Goal: Transaction & Acquisition: Obtain resource

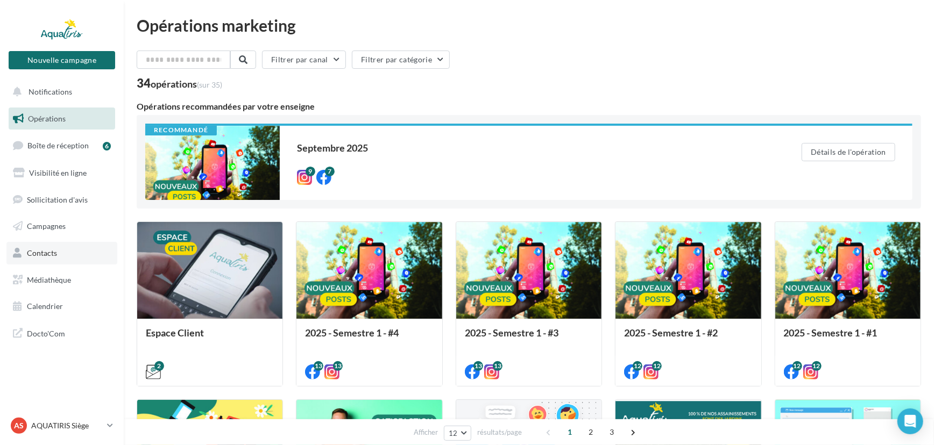
click at [54, 249] on span "Contacts" at bounding box center [42, 253] width 30 height 9
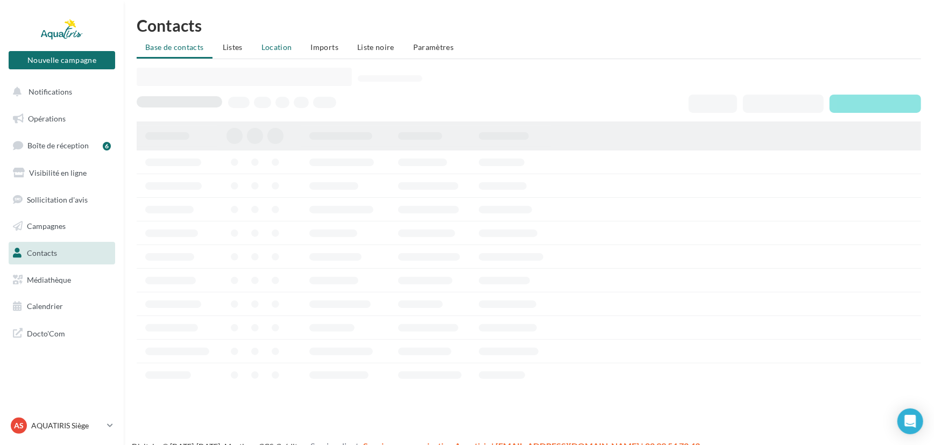
click at [279, 43] on span "Location" at bounding box center [276, 47] width 31 height 9
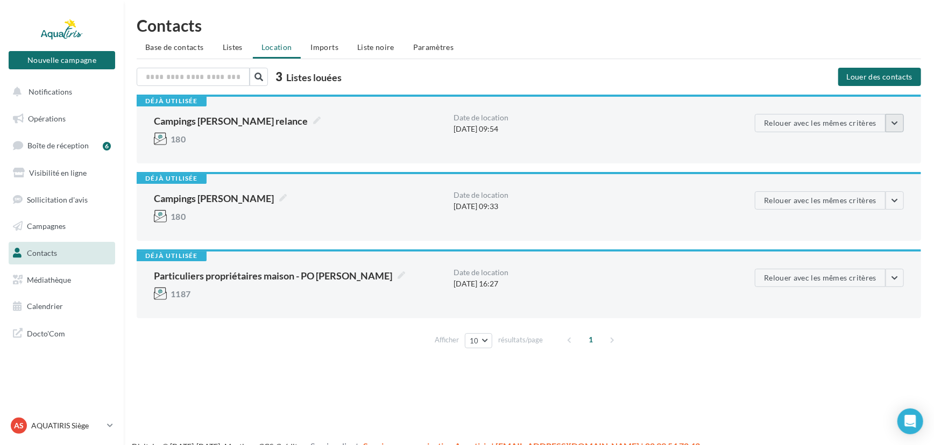
click at [902, 125] on button "button" at bounding box center [895, 123] width 18 height 18
click at [885, 146] on button "Voir les critères de location" at bounding box center [841, 149] width 126 height 28
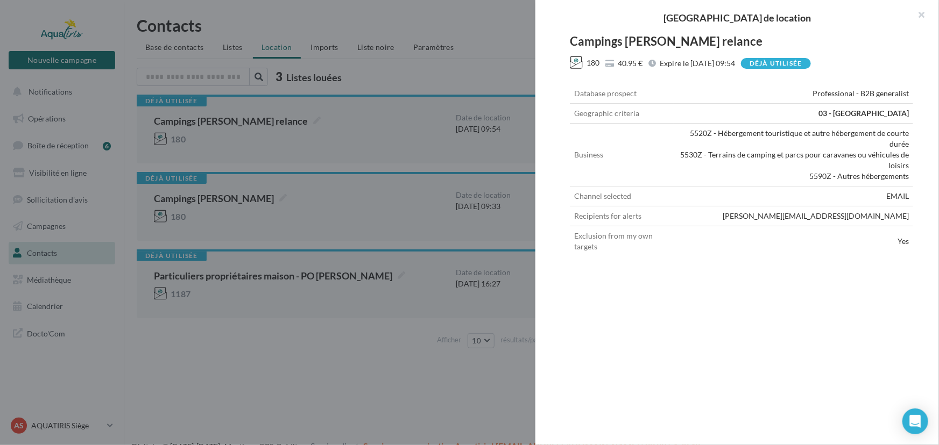
click at [366, 344] on div at bounding box center [469, 222] width 939 height 445
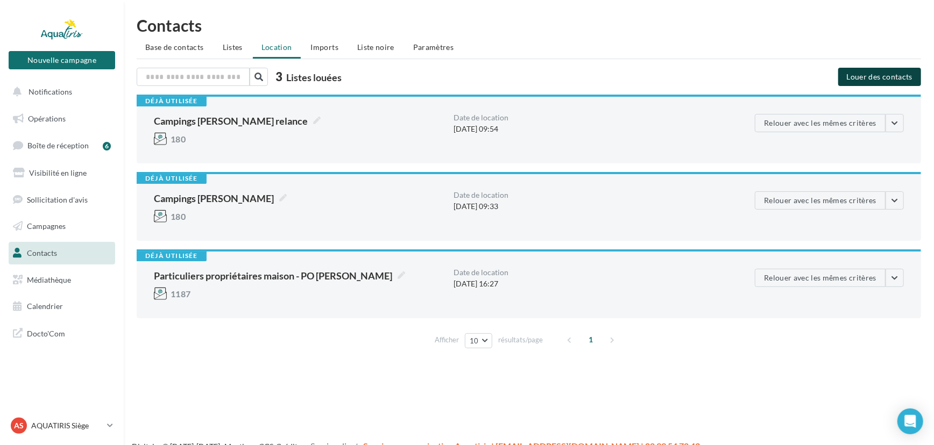
click at [887, 75] on button "Louer des contacts" at bounding box center [879, 77] width 83 height 18
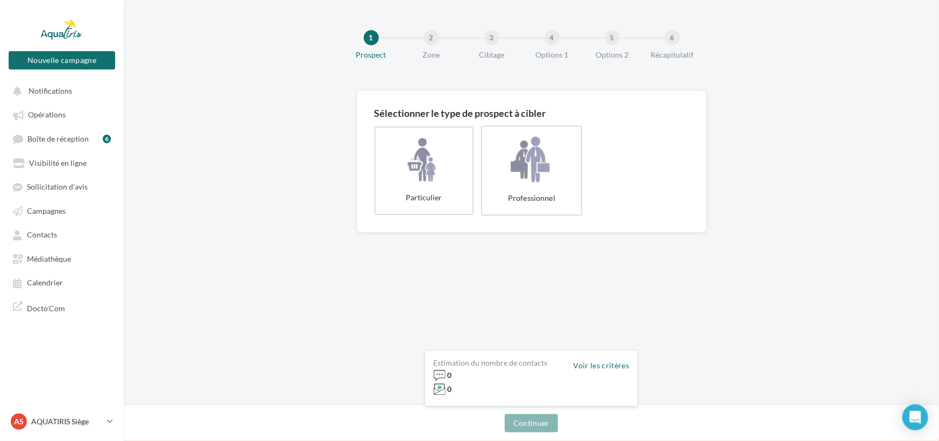
click at [544, 186] on label "Professionnel" at bounding box center [531, 170] width 101 height 90
click at [535, 421] on button "Continuer" at bounding box center [531, 423] width 53 height 18
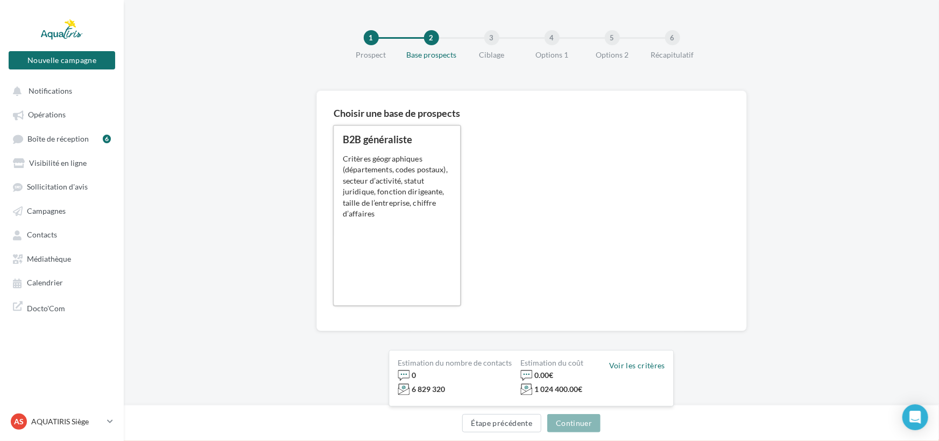
click at [414, 261] on div "B2B généraliste 0.12 € HT/prospect 0.07 € HT/prospect Critères géographiques (d…" at bounding box center [397, 216] width 109 height 162
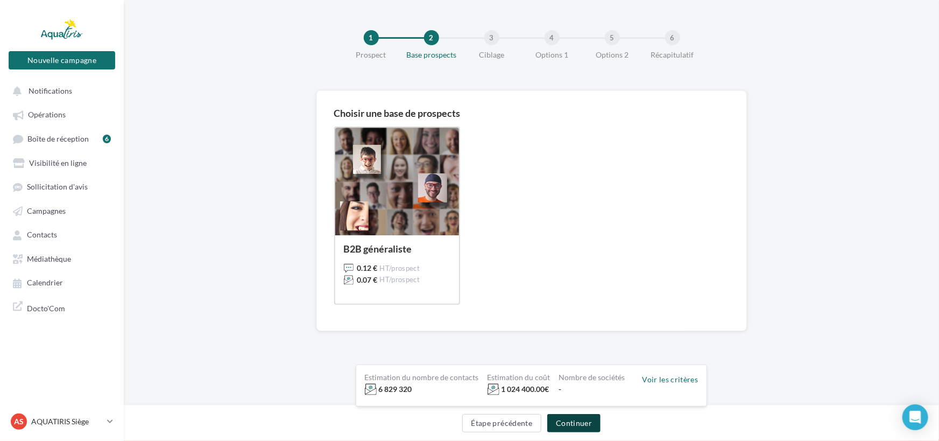
click at [598, 427] on button "Continuer" at bounding box center [573, 423] width 53 height 18
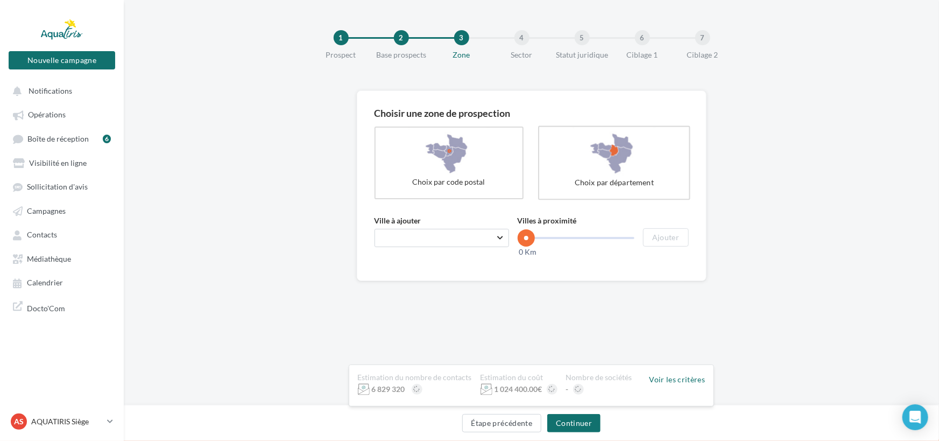
click at [606, 144] on label "Choix par département" at bounding box center [614, 163] width 152 height 74
click at [457, 240] on span "Numéro ou le début du nom d'un département ..." at bounding box center [461, 237] width 161 height 9
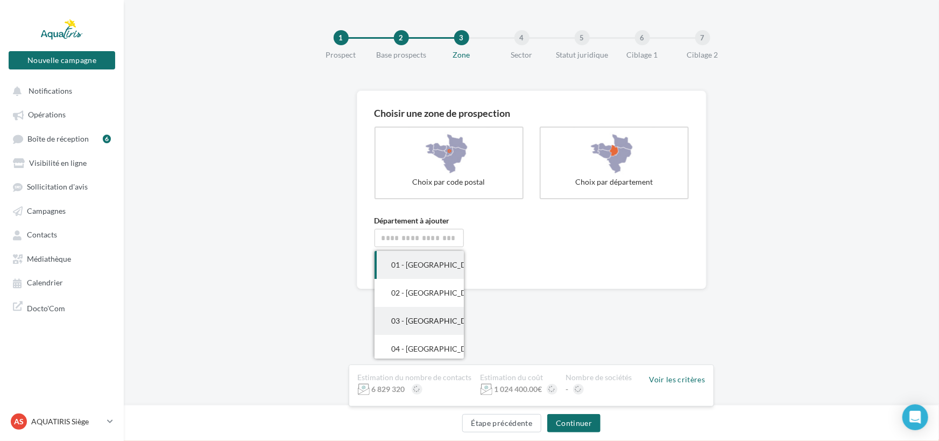
click at [422, 316] on div "03 - Allier" at bounding box center [419, 320] width 55 height 11
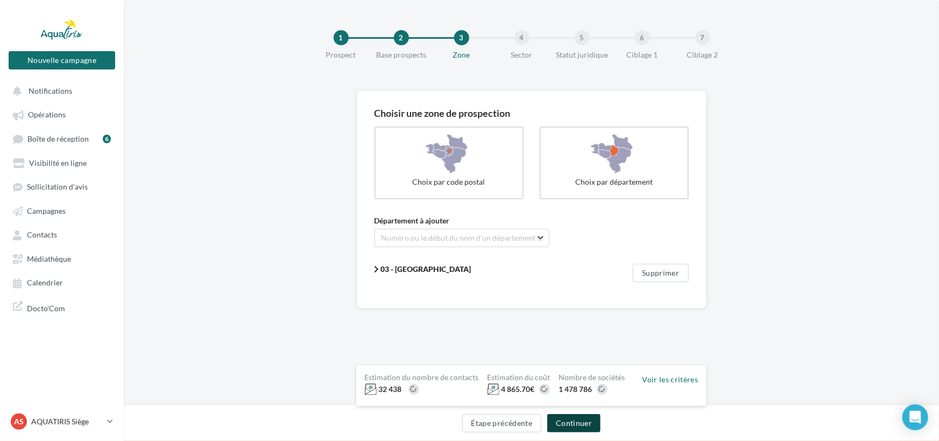
click at [580, 427] on button "Continuer" at bounding box center [573, 423] width 53 height 18
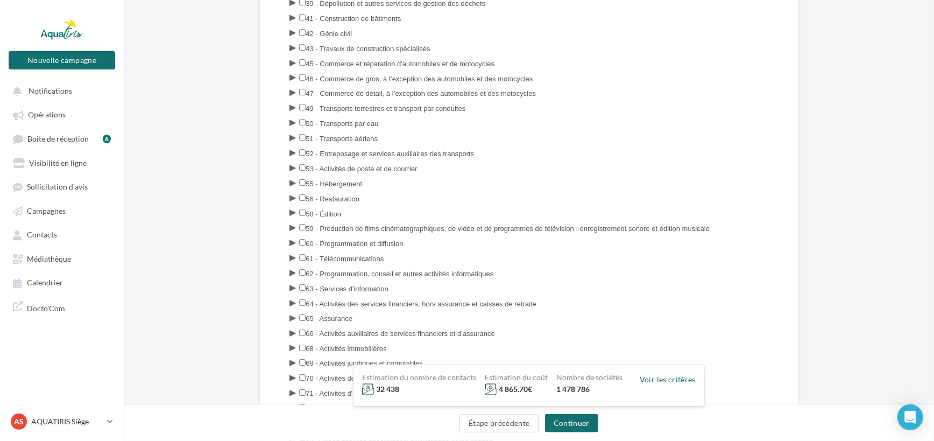
scroll to position [732, 0]
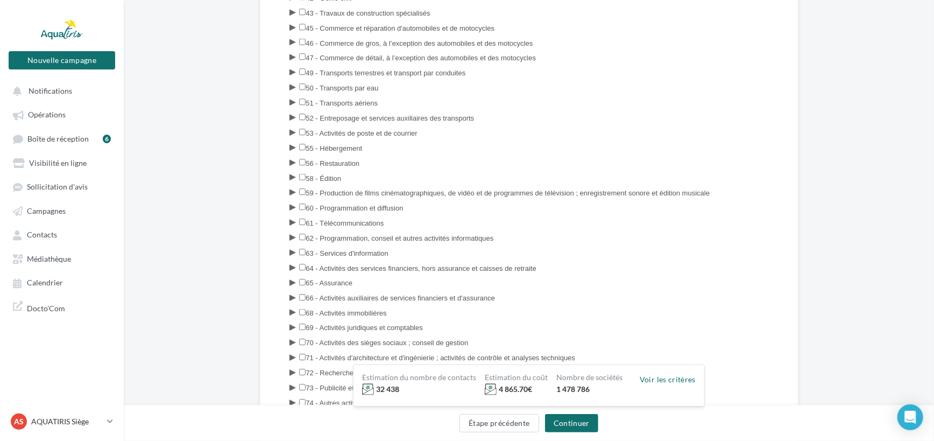
click at [292, 144] on icon at bounding box center [293, 148] width 11 height 9
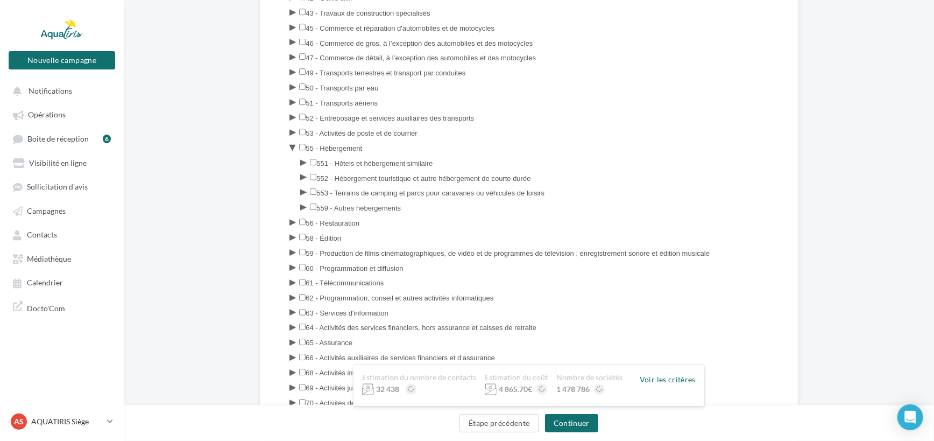
click at [313, 186] on label "553 - Terrains de camping et parcs pour caravanes ou véhicules de loisirs" at bounding box center [427, 192] width 235 height 12
click at [591, 418] on button "Continuer" at bounding box center [571, 423] width 53 height 18
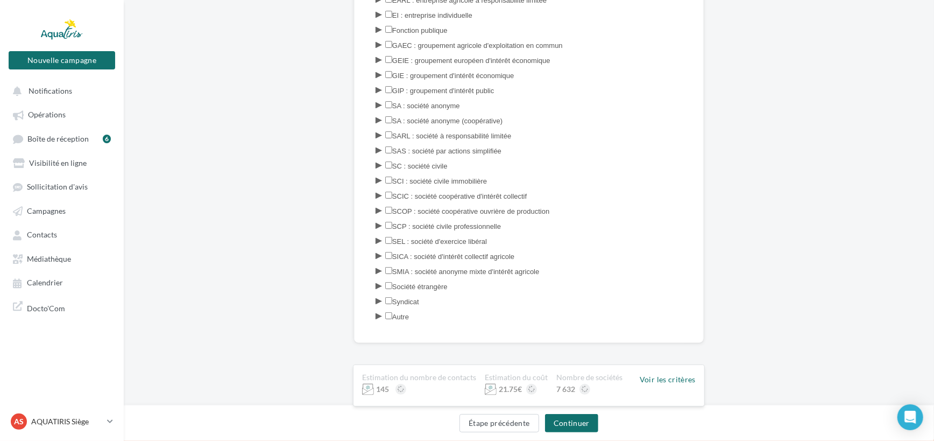
scroll to position [170, 0]
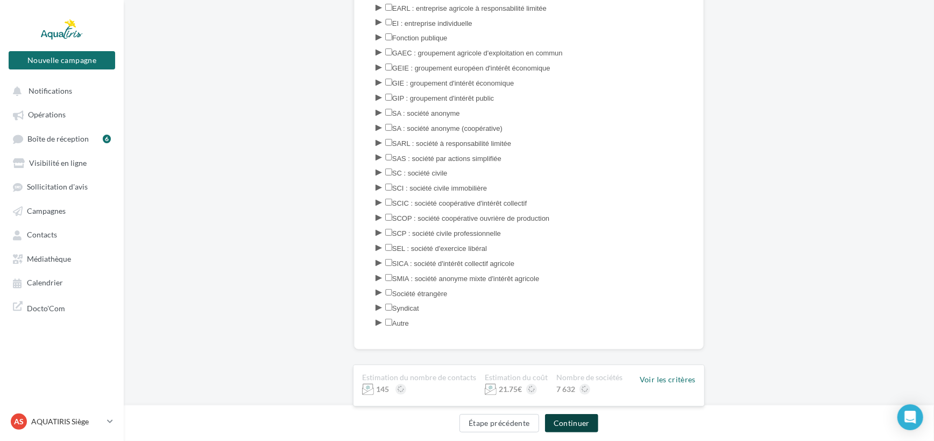
click at [582, 425] on button "Continuer" at bounding box center [571, 423] width 53 height 18
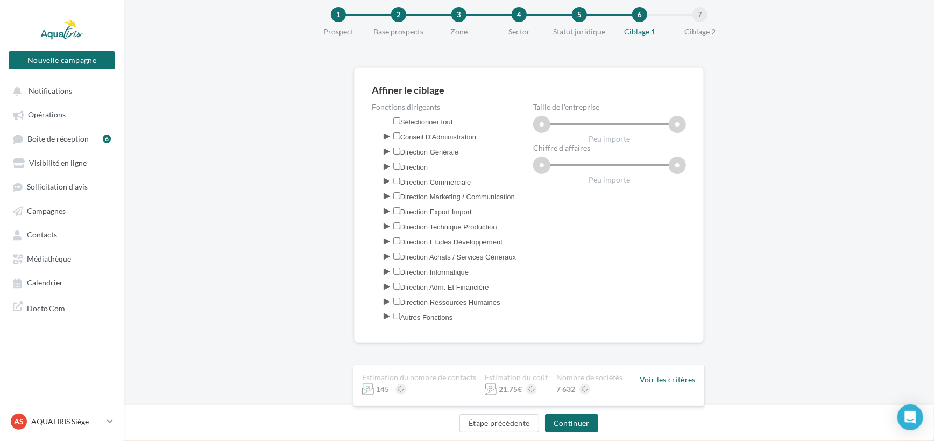
scroll to position [20, 0]
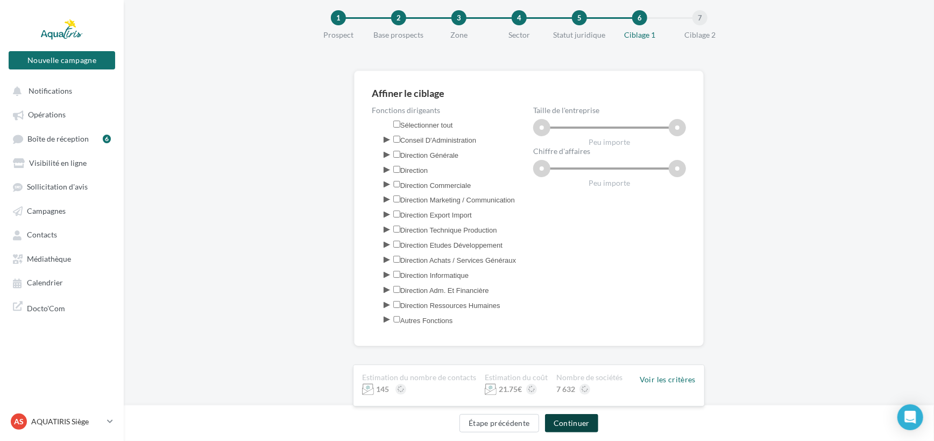
click at [582, 425] on button "Continuer" at bounding box center [571, 423] width 53 height 18
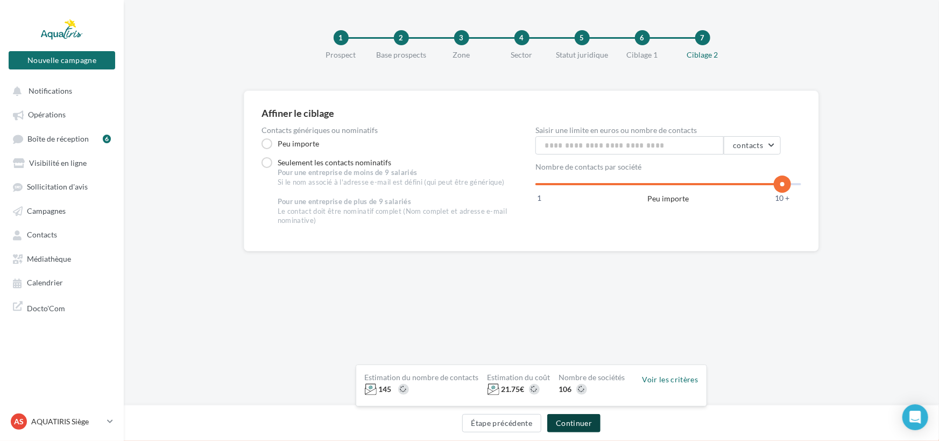
click at [582, 425] on button "Continuer" at bounding box center [573, 423] width 53 height 18
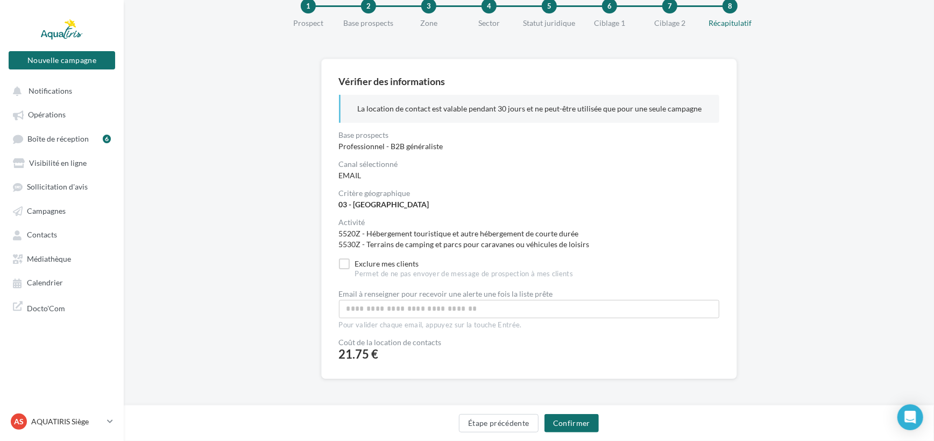
scroll to position [48, 0]
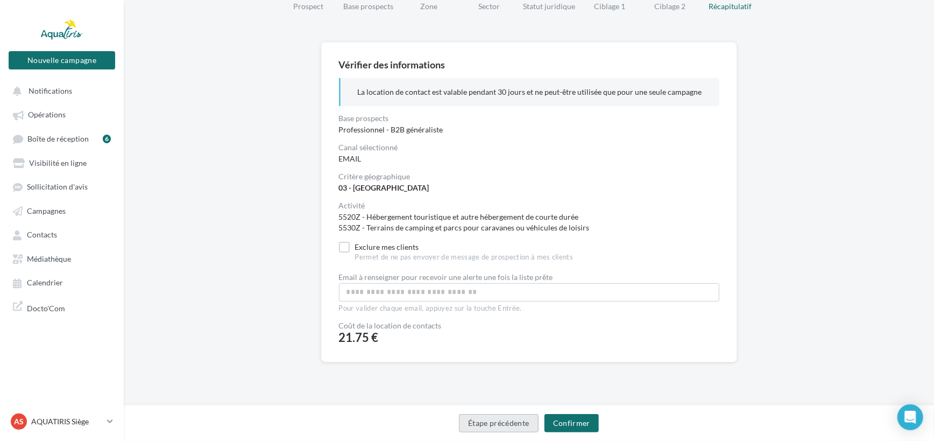
click at [501, 416] on button "Étape précédente" at bounding box center [499, 423] width 80 height 18
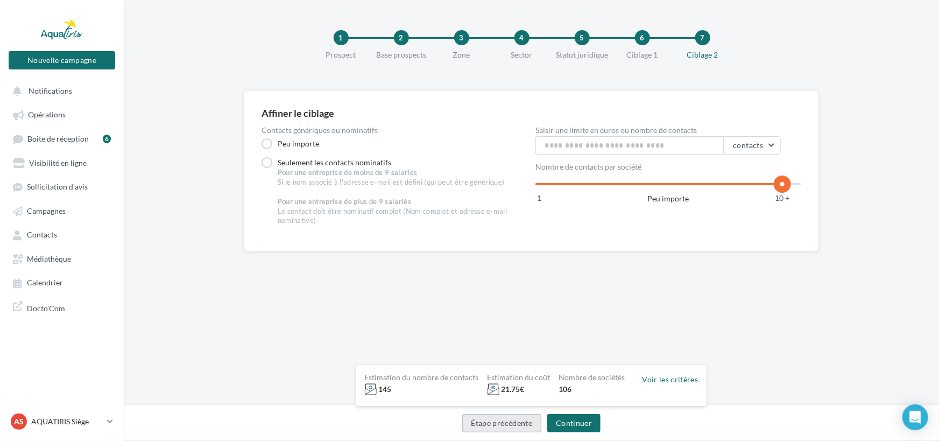
click at [504, 415] on button "Étape précédente" at bounding box center [502, 423] width 80 height 18
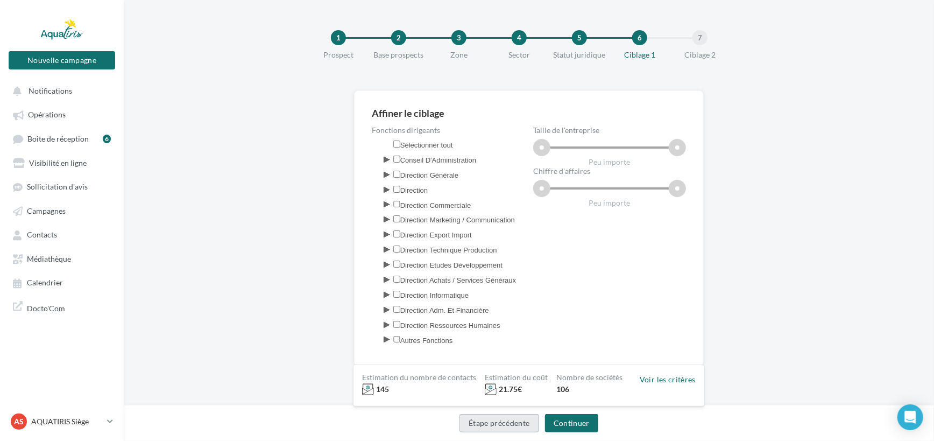
click at [505, 415] on button "Étape précédente" at bounding box center [499, 423] width 80 height 18
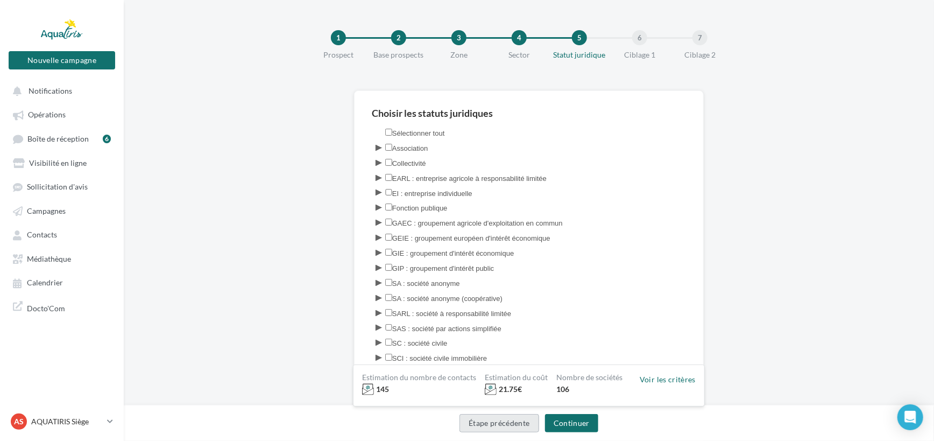
click at [505, 416] on button "Étape précédente" at bounding box center [499, 423] width 80 height 18
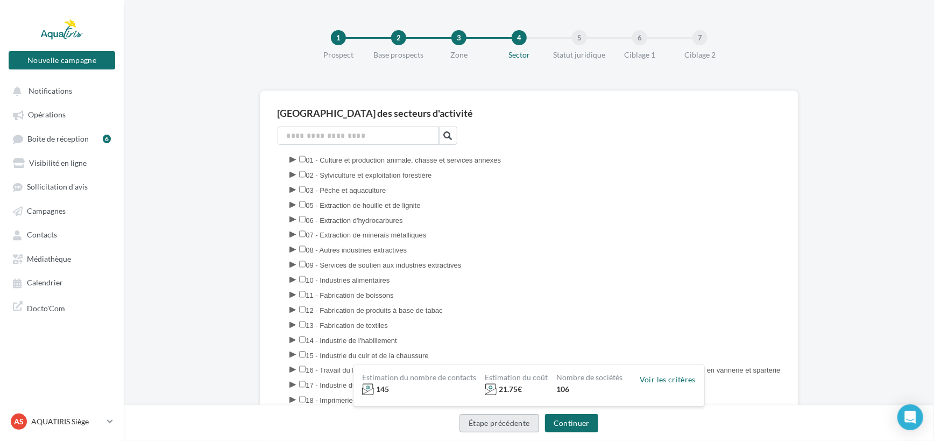
click at [505, 416] on button "Étape précédente" at bounding box center [499, 423] width 80 height 18
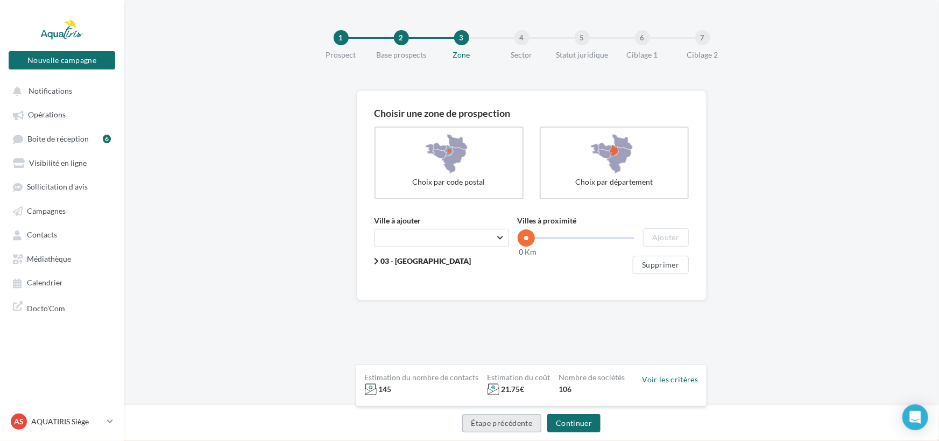
click at [505, 416] on button "Étape précédente" at bounding box center [502, 423] width 80 height 18
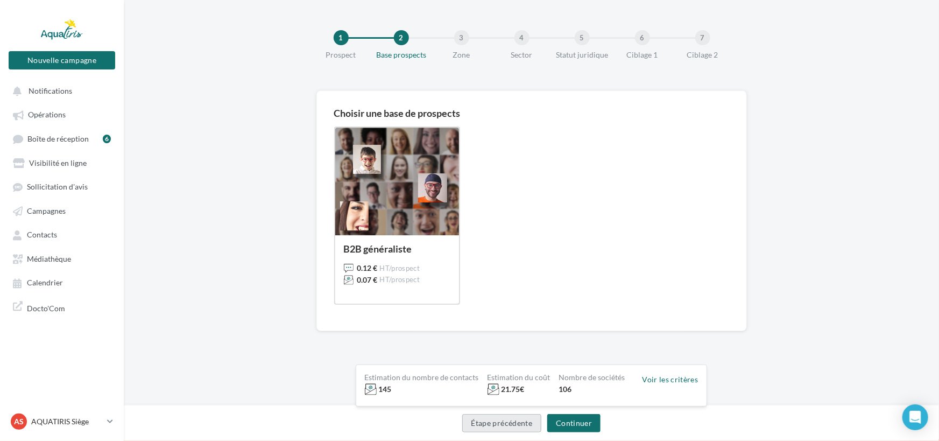
click at [505, 416] on button "Étape précédente" at bounding box center [502, 423] width 80 height 18
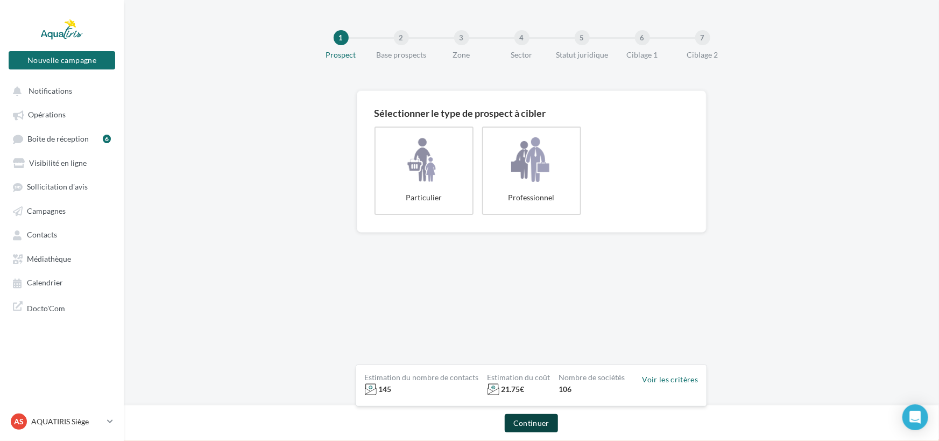
click at [540, 414] on button "Continuer" at bounding box center [531, 423] width 53 height 18
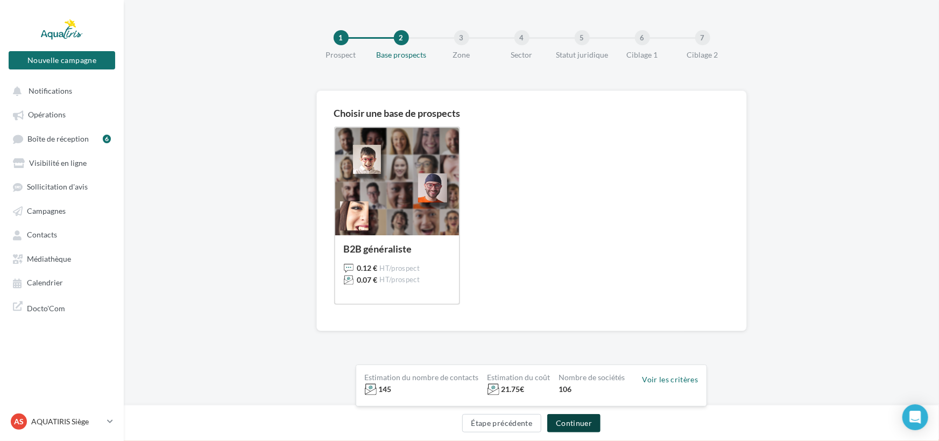
click at [577, 429] on button "Continuer" at bounding box center [573, 423] width 53 height 18
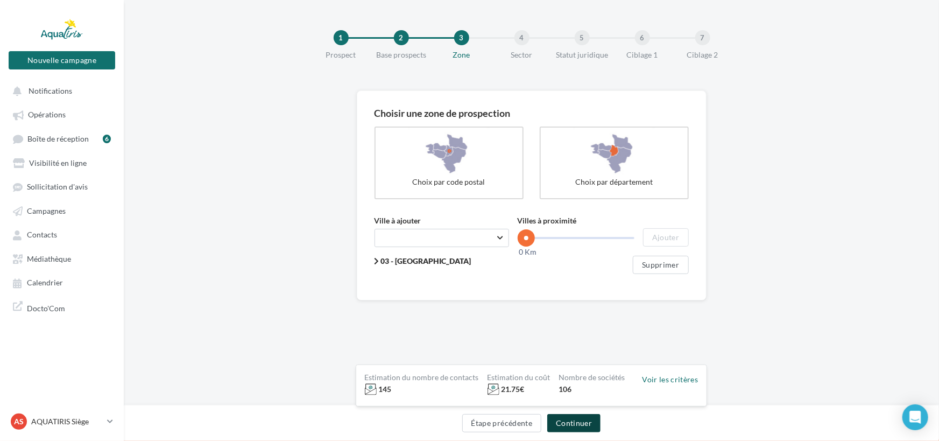
click at [583, 426] on button "Continuer" at bounding box center [573, 423] width 53 height 18
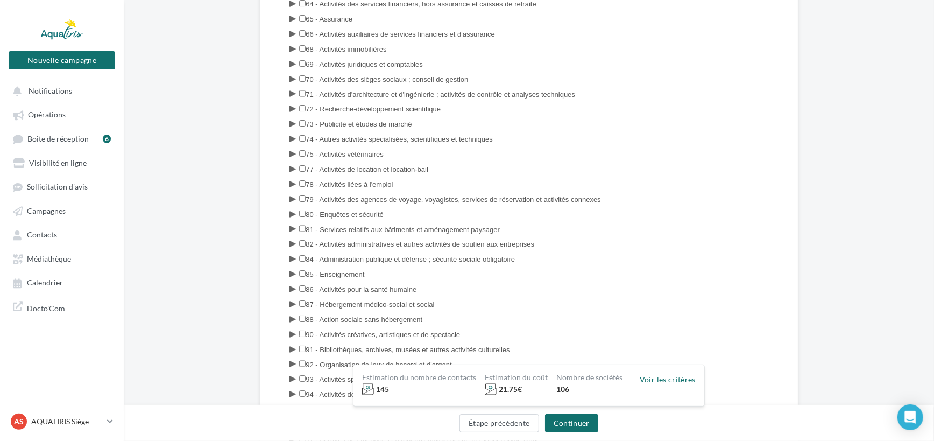
scroll to position [1216, 0]
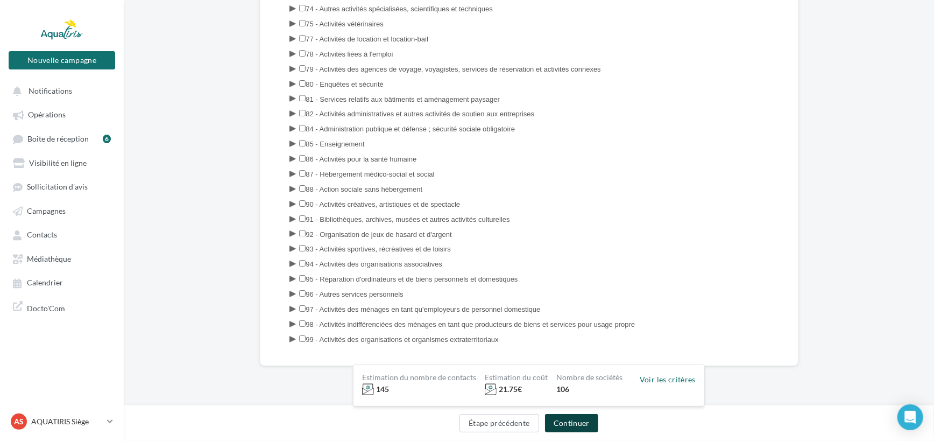
click at [589, 424] on button "Continuer" at bounding box center [571, 423] width 53 height 18
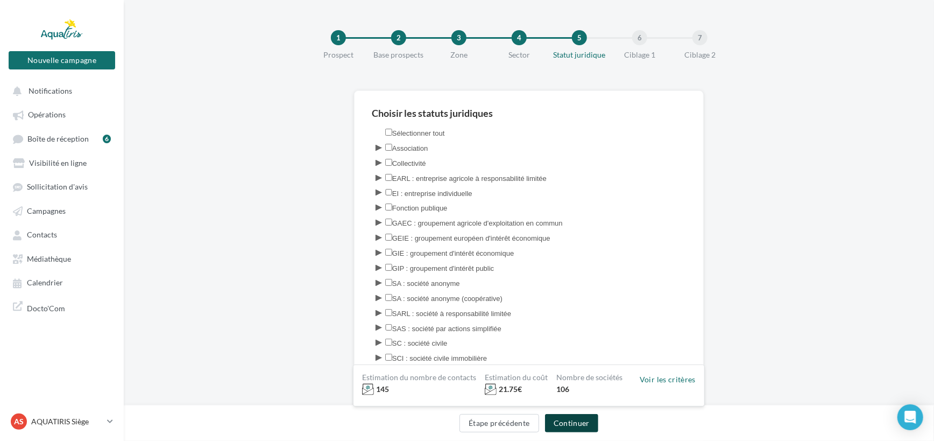
click at [574, 420] on button "Continuer" at bounding box center [571, 423] width 53 height 18
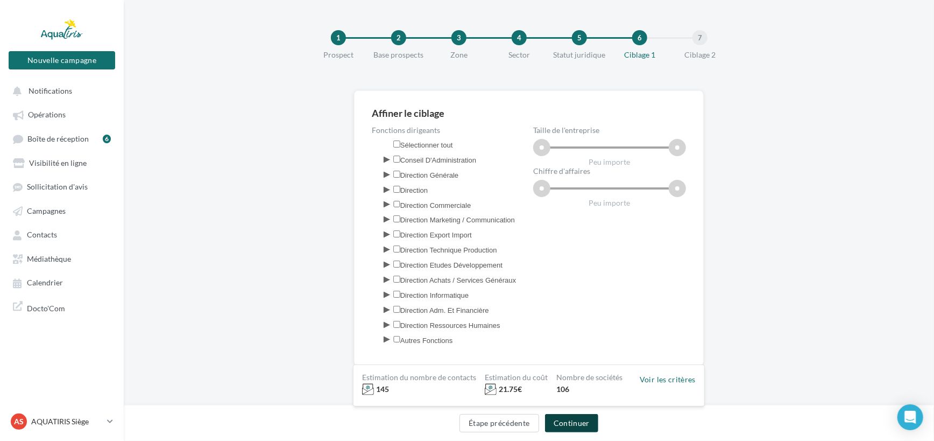
click at [574, 420] on button "Continuer" at bounding box center [571, 423] width 53 height 18
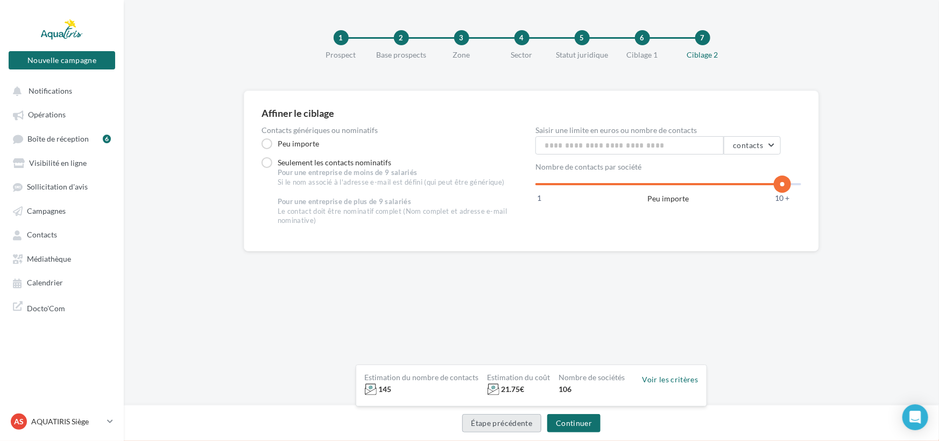
click at [528, 416] on button "Étape précédente" at bounding box center [502, 423] width 80 height 18
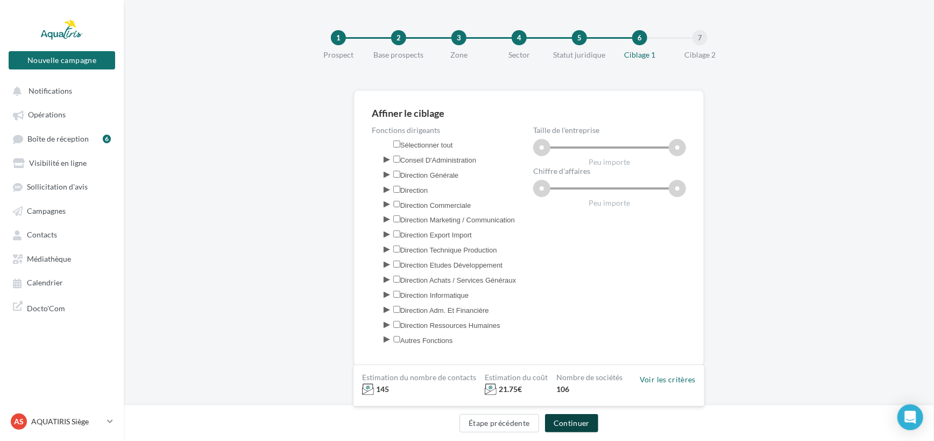
click at [553, 419] on button "Continuer" at bounding box center [571, 423] width 53 height 18
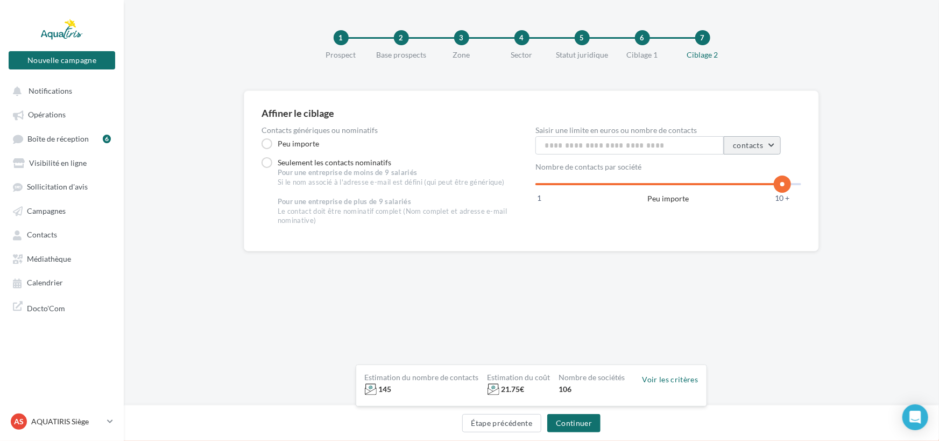
click at [766, 139] on button "contacts" at bounding box center [752, 145] width 57 height 18
click at [828, 139] on div "Affiner le ciblage Contacts génériques ou nominatifs Peu importe Seulement les …" at bounding box center [531, 205] width 815 height 230
click at [599, 421] on button "Continuer" at bounding box center [573, 423] width 53 height 18
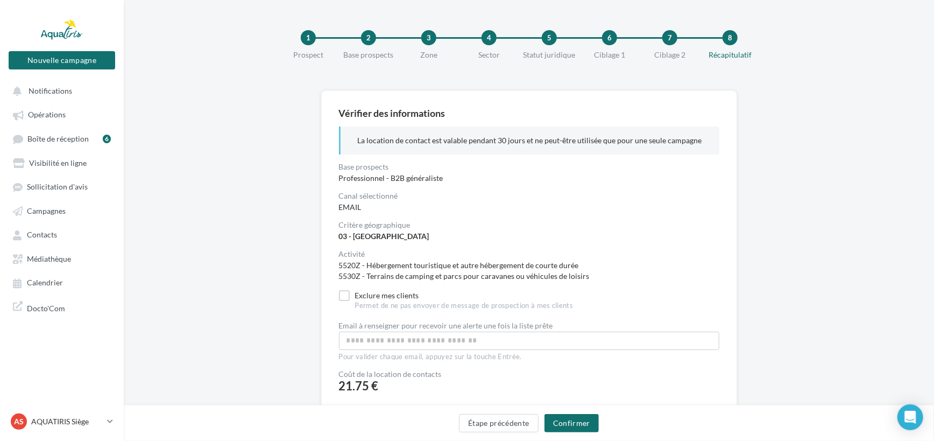
click at [358, 208] on div "EMAIL" at bounding box center [529, 207] width 380 height 11
click at [377, 194] on div "Canal sélectionné" at bounding box center [529, 196] width 380 height 8
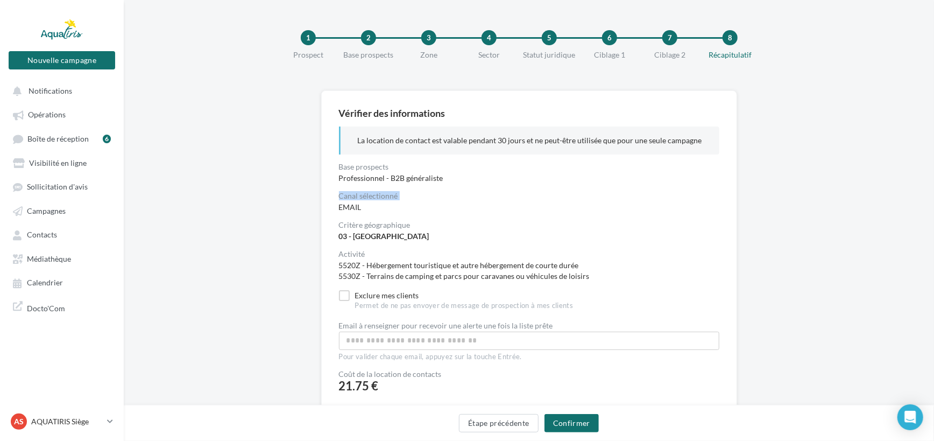
click at [377, 194] on div "Canal sélectionné" at bounding box center [529, 196] width 380 height 8
click at [416, 200] on div "Canal sélectionné EMAIL" at bounding box center [529, 202] width 380 height 20
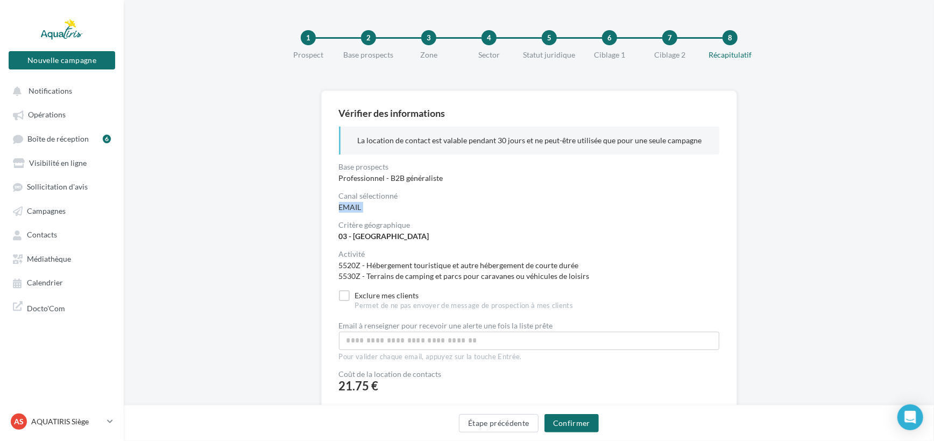
click at [416, 200] on div "Canal sélectionné EMAIL" at bounding box center [529, 202] width 380 height 20
click at [522, 423] on button "Étape précédente" at bounding box center [499, 423] width 80 height 18
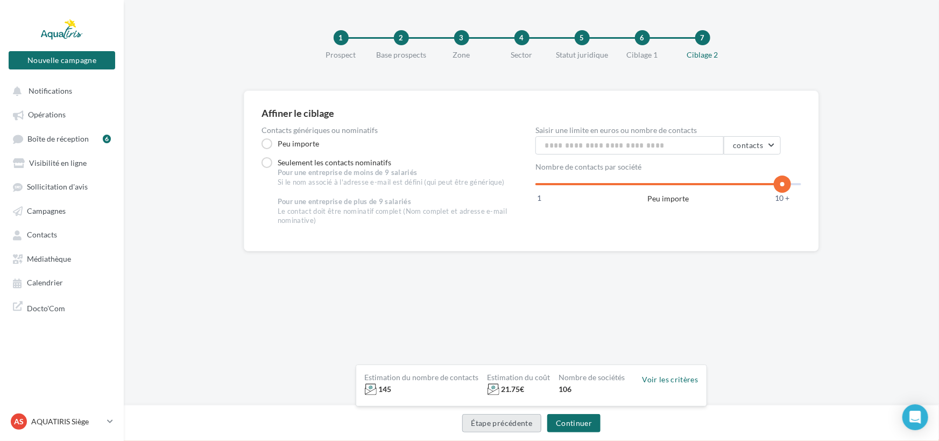
click at [524, 422] on button "Étape précédente" at bounding box center [502, 423] width 80 height 18
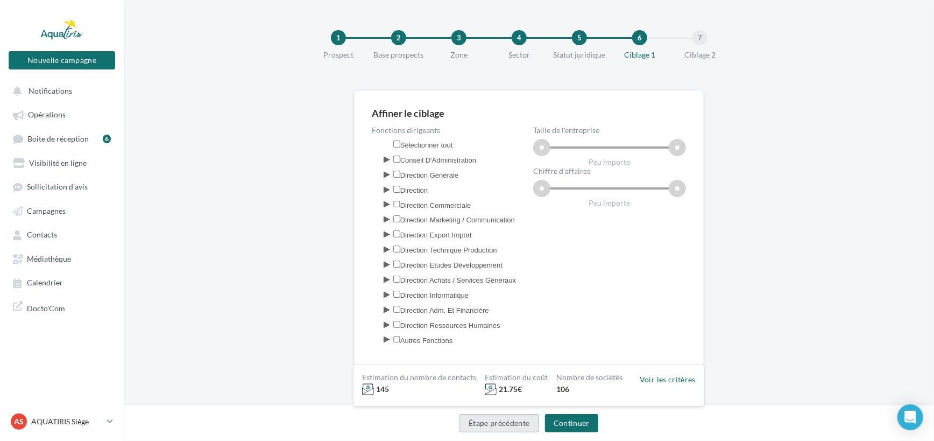
click at [524, 422] on button "Étape précédente" at bounding box center [499, 423] width 80 height 18
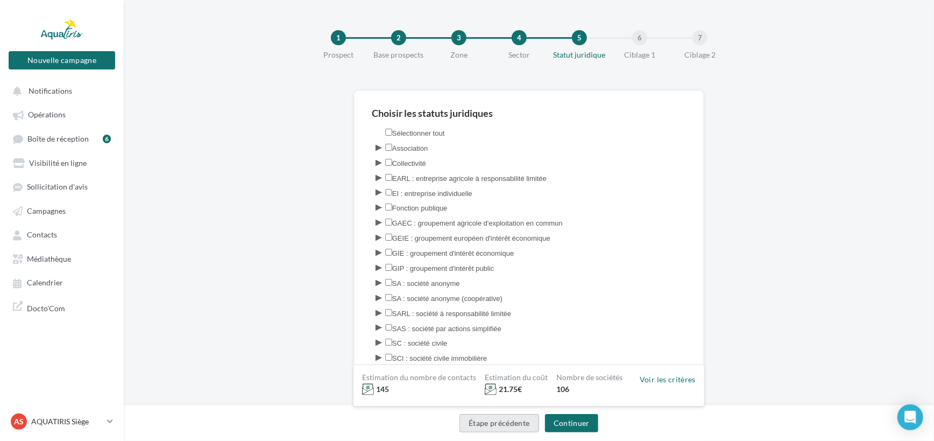
click at [524, 422] on button "Étape précédente" at bounding box center [499, 423] width 80 height 18
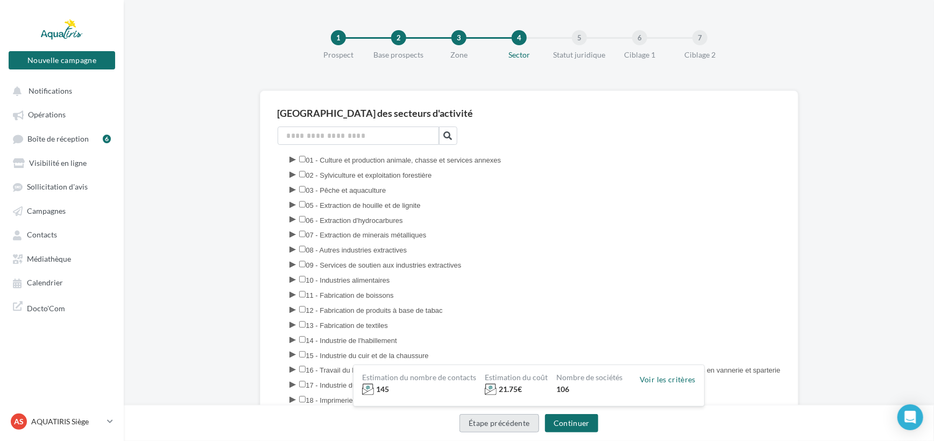
click at [524, 422] on button "Étape précédente" at bounding box center [499, 423] width 80 height 18
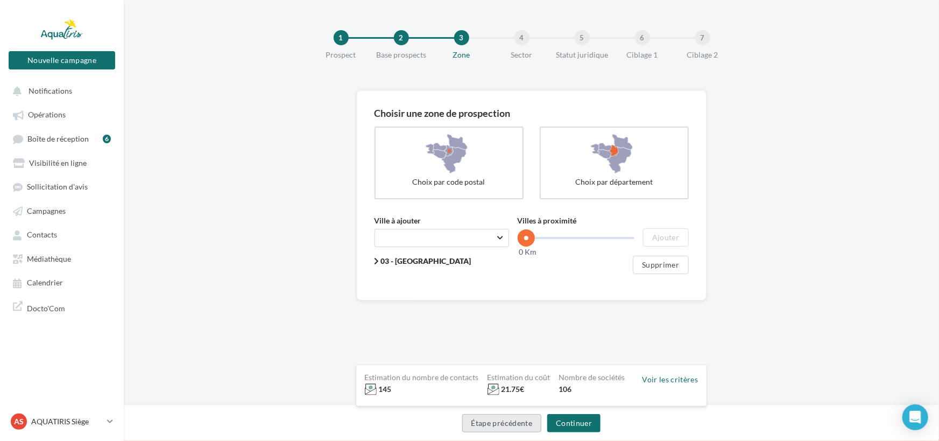
click at [524, 422] on button "Étape précédente" at bounding box center [502, 423] width 80 height 18
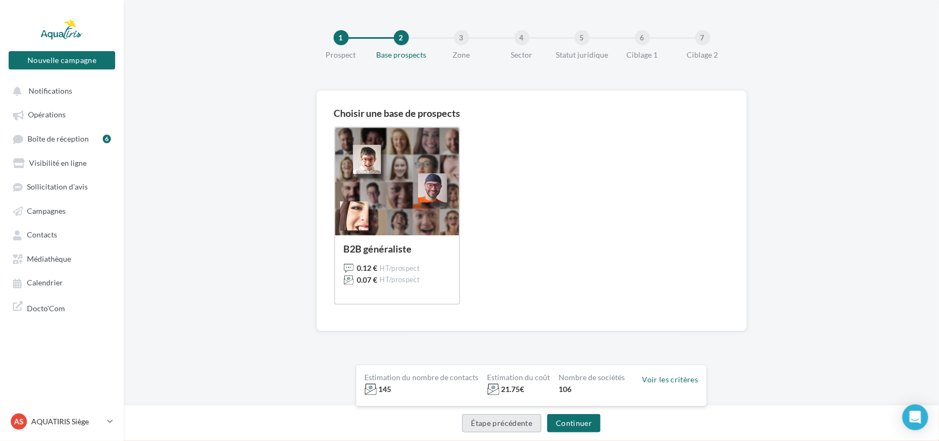
click at [524, 422] on button "Étape précédente" at bounding box center [502, 423] width 80 height 18
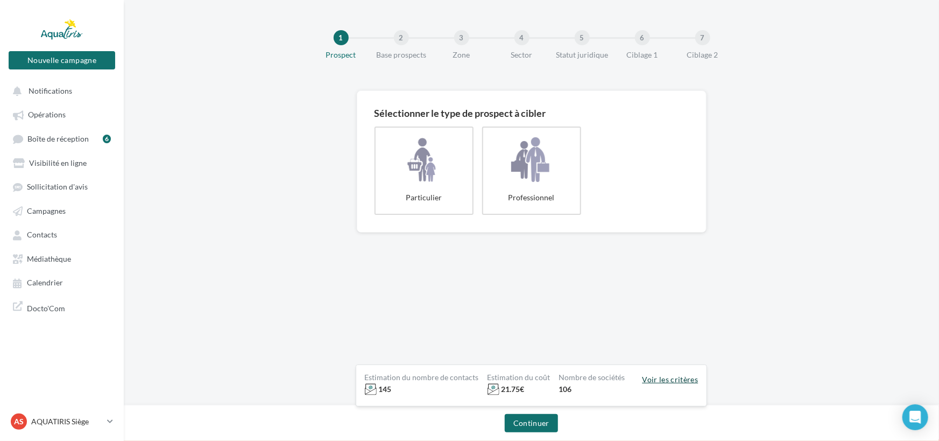
click at [669, 378] on button "Voir les critères" at bounding box center [670, 379] width 56 height 9
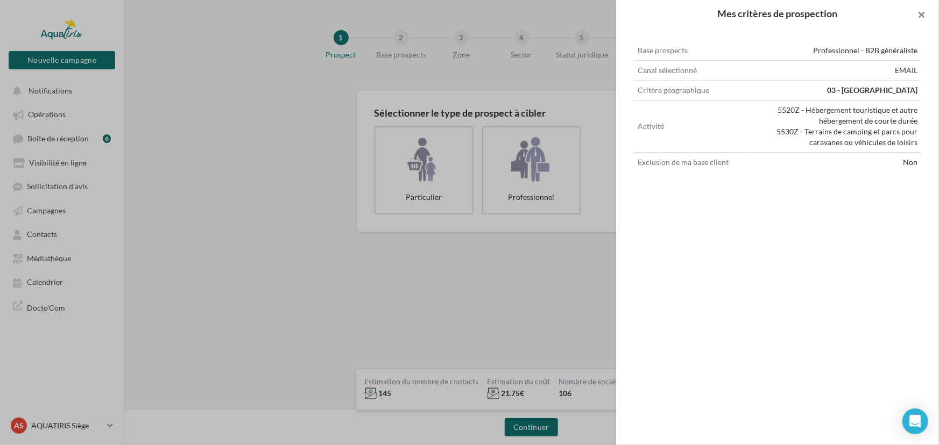
click at [925, 17] on button at bounding box center [917, 16] width 43 height 32
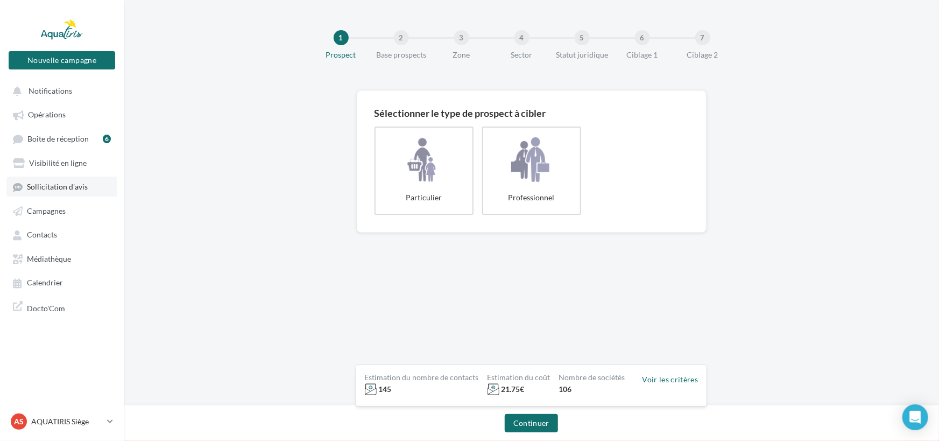
click at [70, 185] on span "Sollicitation d'avis" at bounding box center [57, 186] width 61 height 9
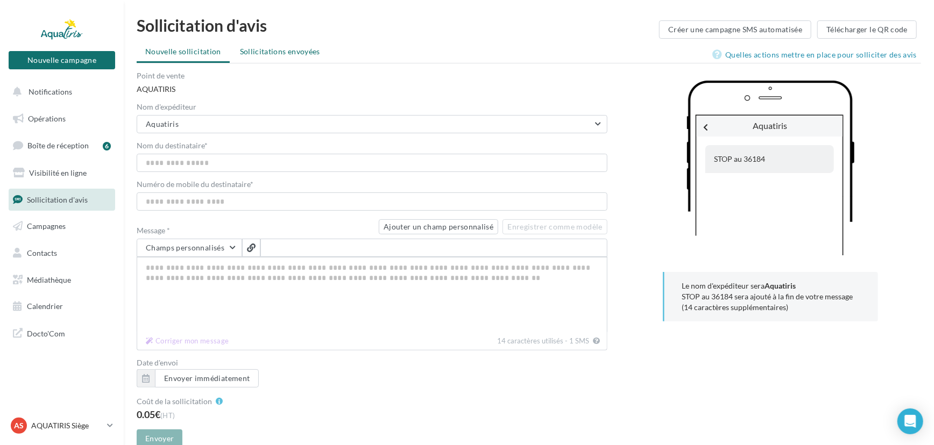
click at [298, 54] on span "Sollicitations envoyées" at bounding box center [280, 51] width 80 height 9
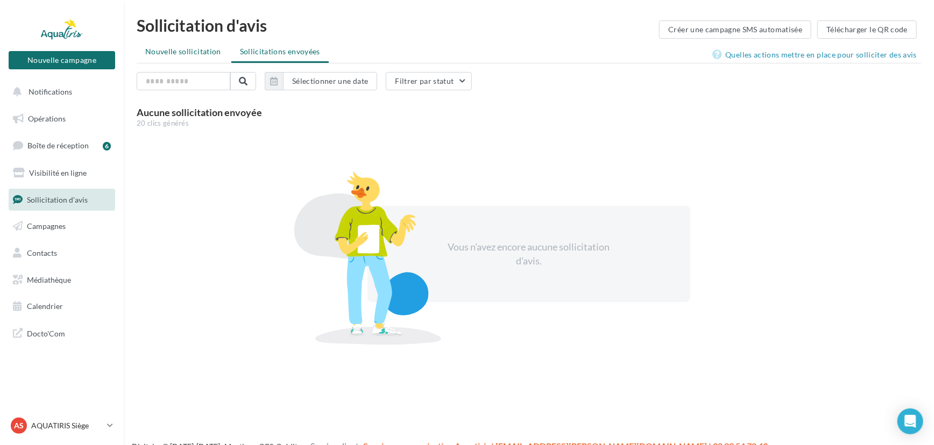
click at [210, 54] on span "Nouvelle sollicitation" at bounding box center [183, 51] width 76 height 9
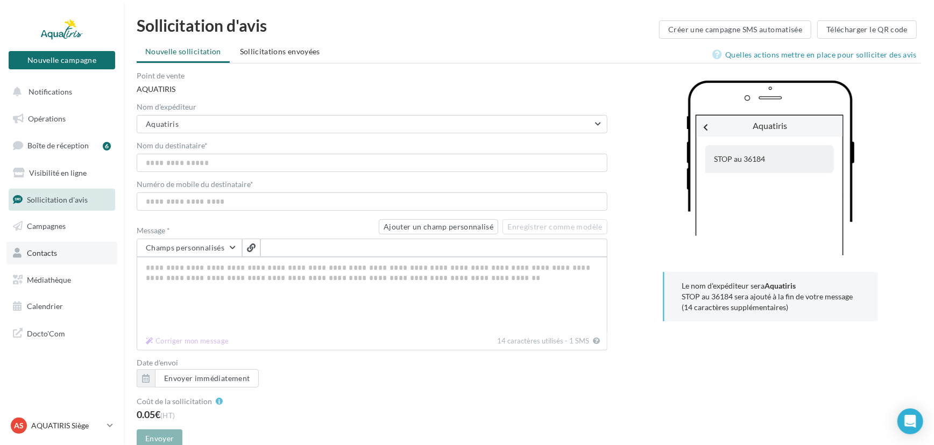
click at [49, 260] on link "Contacts" at bounding box center [61, 253] width 111 height 23
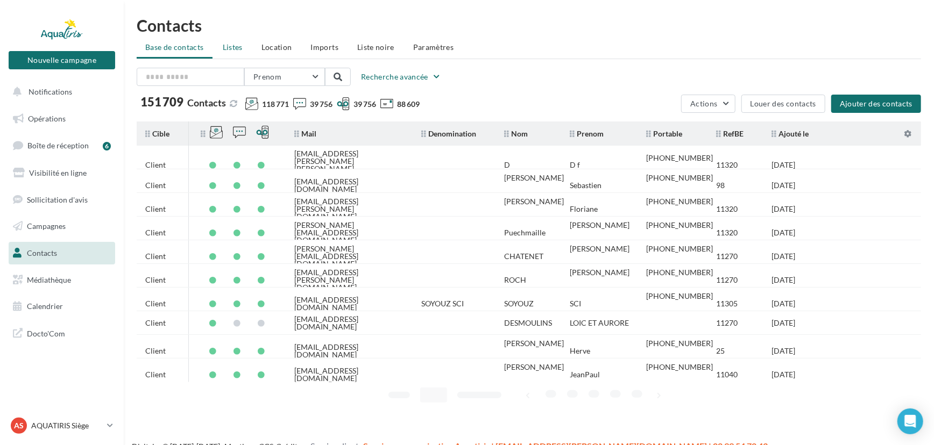
click at [236, 52] on li "Listes" at bounding box center [232, 47] width 37 height 19
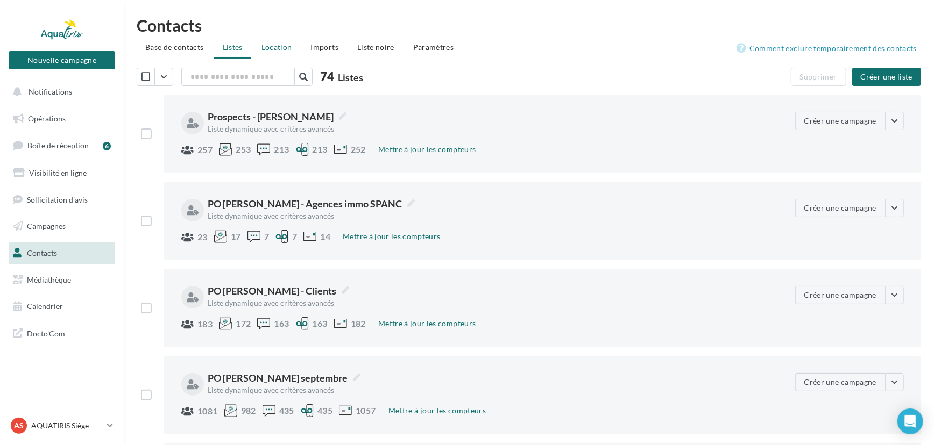
click at [264, 45] on span "Location" at bounding box center [276, 47] width 31 height 9
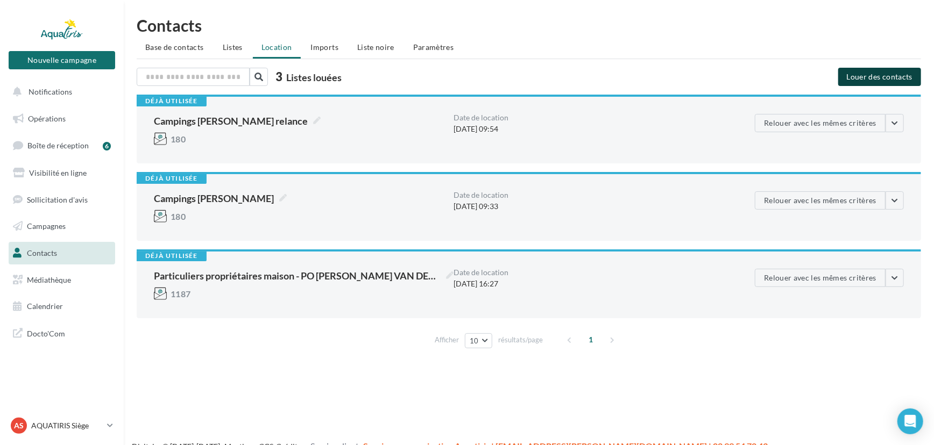
click at [860, 78] on button "Louer des contacts" at bounding box center [879, 77] width 83 height 18
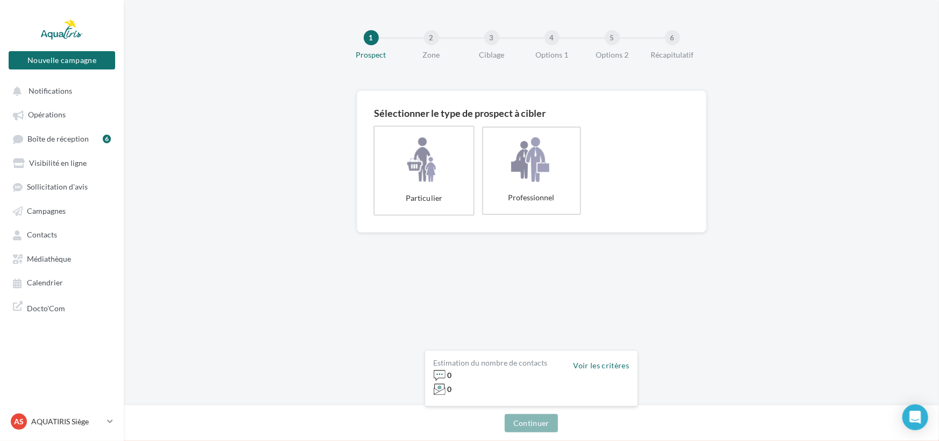
click at [432, 188] on label "Particulier" at bounding box center [423, 170] width 101 height 90
click at [538, 417] on button "Continuer" at bounding box center [531, 423] width 53 height 18
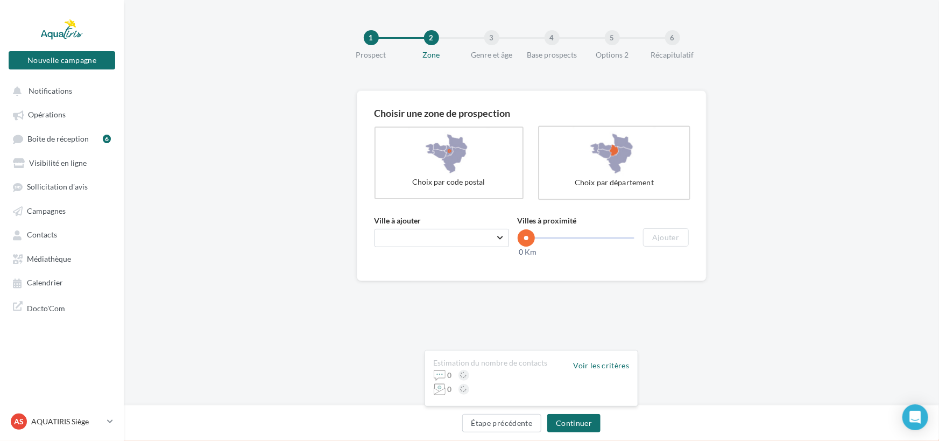
click at [608, 175] on label "Choix par département" at bounding box center [614, 163] width 152 height 74
click at [489, 235] on span "Numéro ou le début du nom d'un département ..." at bounding box center [461, 237] width 161 height 9
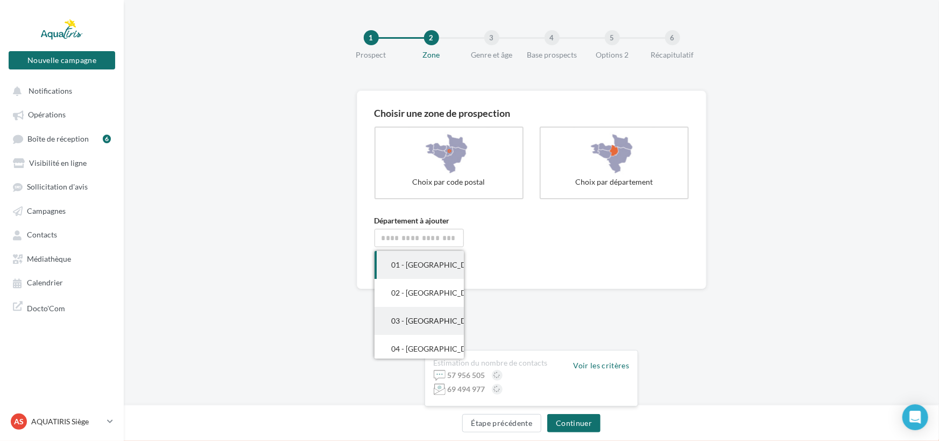
click at [422, 320] on div "03 - Allier" at bounding box center [419, 320] width 55 height 11
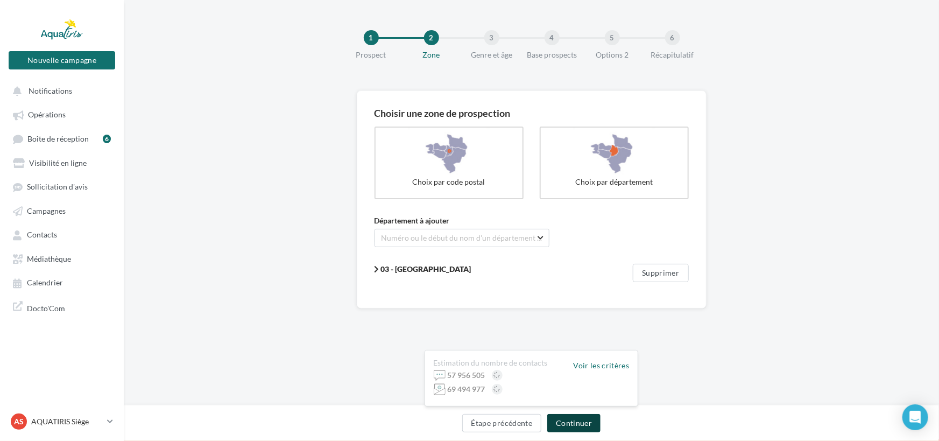
click at [581, 418] on button "Continuer" at bounding box center [573, 423] width 53 height 18
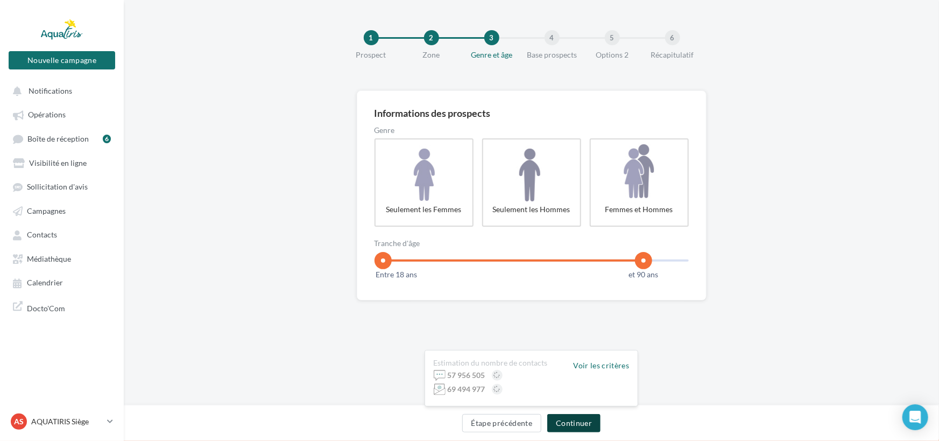
click at [581, 418] on button "Continuer" at bounding box center [573, 423] width 53 height 18
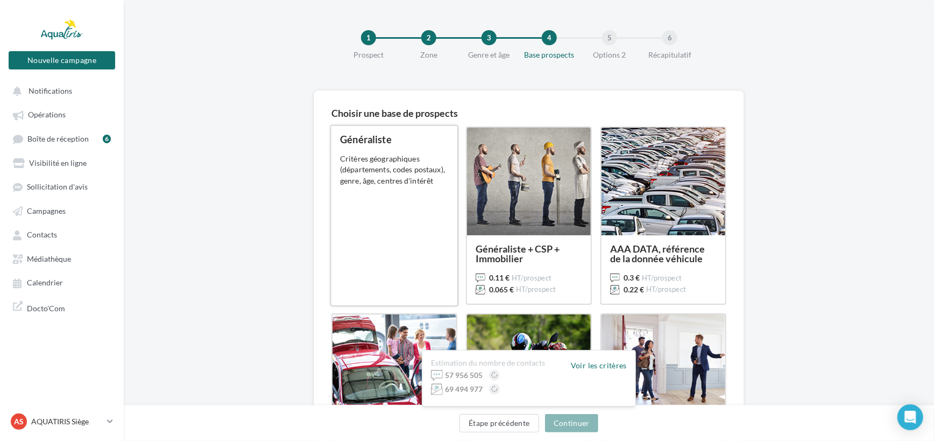
click at [369, 194] on div "Généraliste 0.12 € HT/prospect 0.07 € HT/prospect Critères géographiques (dépar…" at bounding box center [394, 216] width 109 height 162
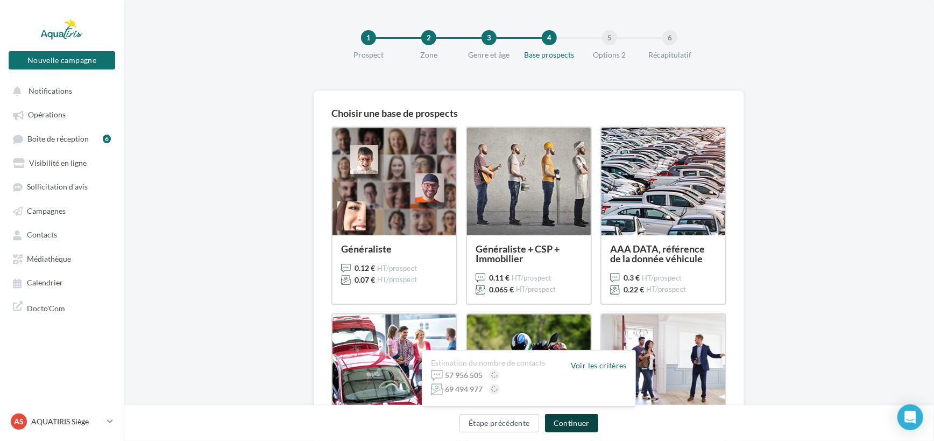
click at [568, 415] on button "Continuer" at bounding box center [571, 423] width 53 height 18
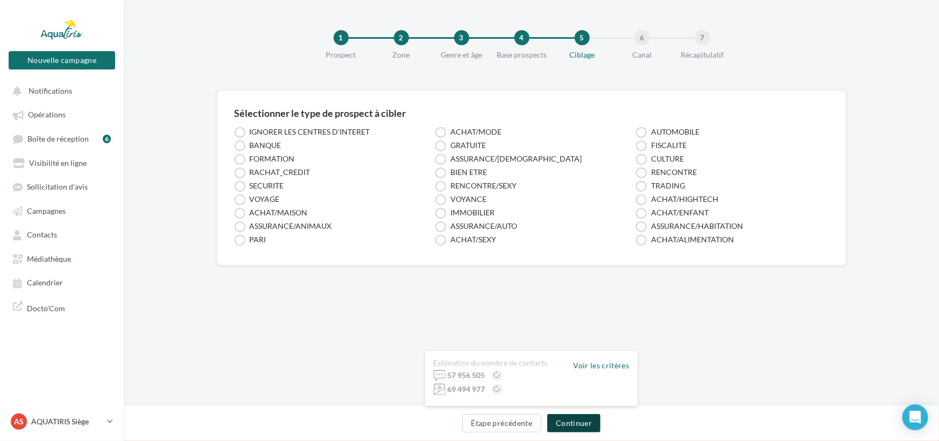
click at [568, 415] on button "Continuer" at bounding box center [573, 423] width 53 height 18
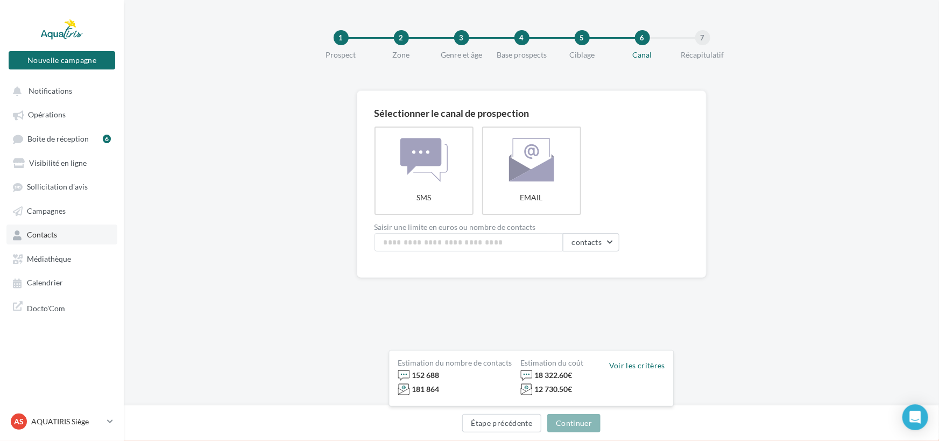
click at [49, 229] on link "Contacts" at bounding box center [61, 233] width 111 height 19
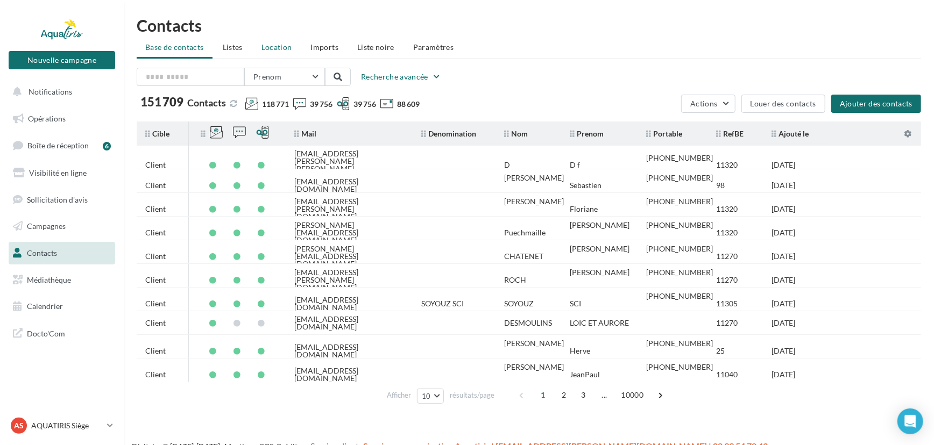
click at [287, 48] on span "Location" at bounding box center [276, 47] width 31 height 9
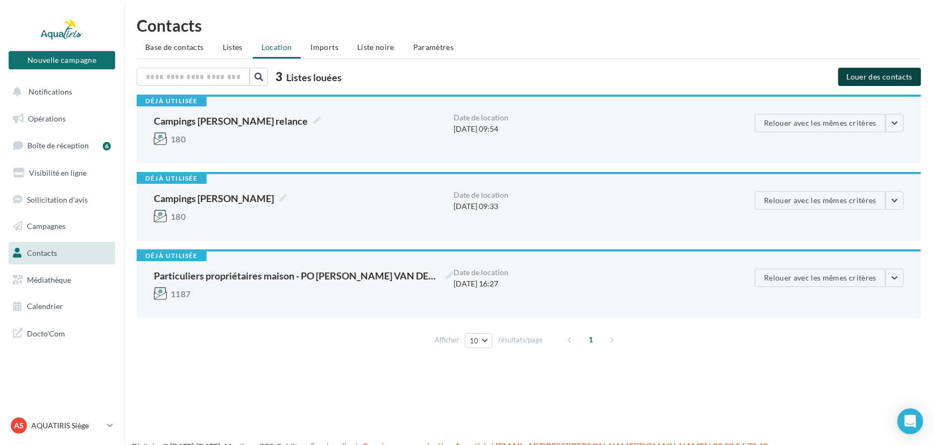
click at [860, 70] on button "Louer des contacts" at bounding box center [879, 77] width 83 height 18
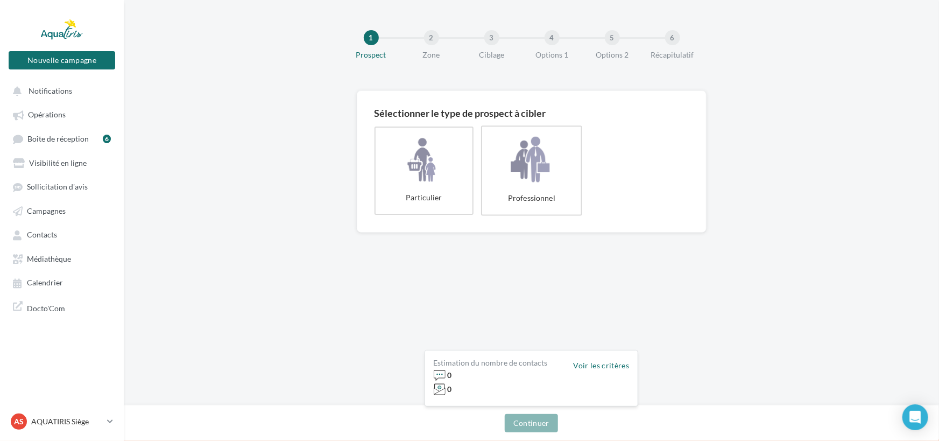
click at [512, 138] on label "Professionnel" at bounding box center [531, 170] width 101 height 90
click at [544, 415] on button "Continuer" at bounding box center [531, 423] width 53 height 18
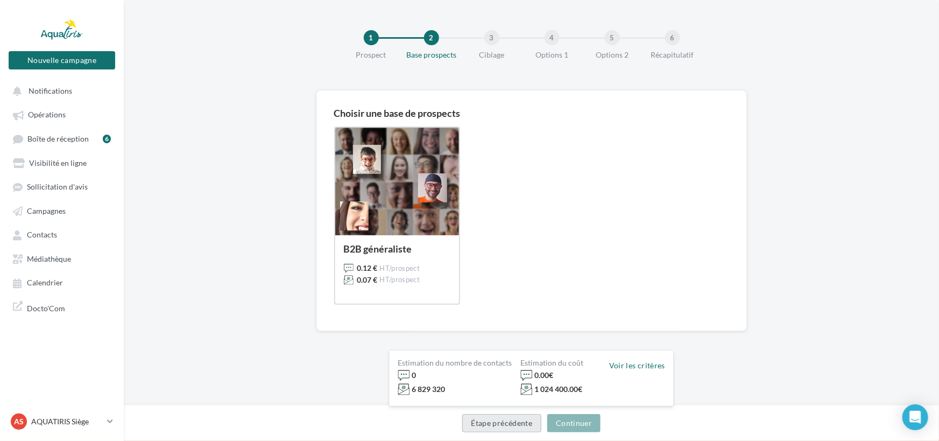
click at [478, 425] on button "Étape précédente" at bounding box center [502, 423] width 80 height 18
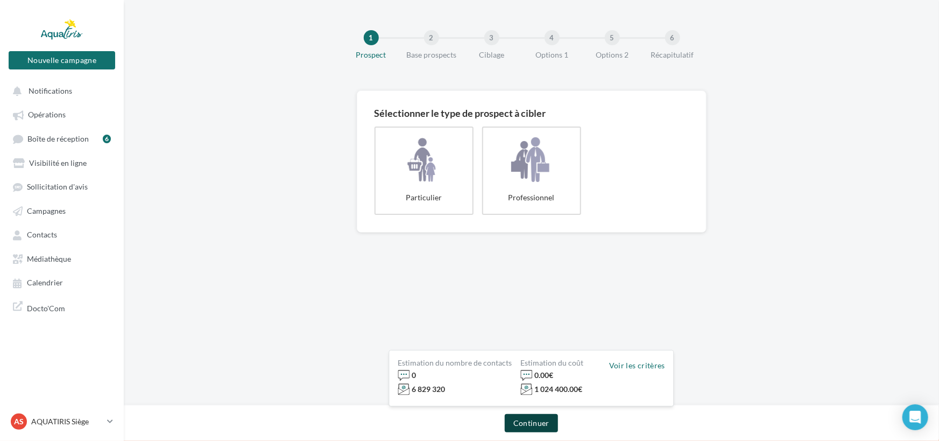
click at [523, 423] on button "Continuer" at bounding box center [531, 423] width 53 height 18
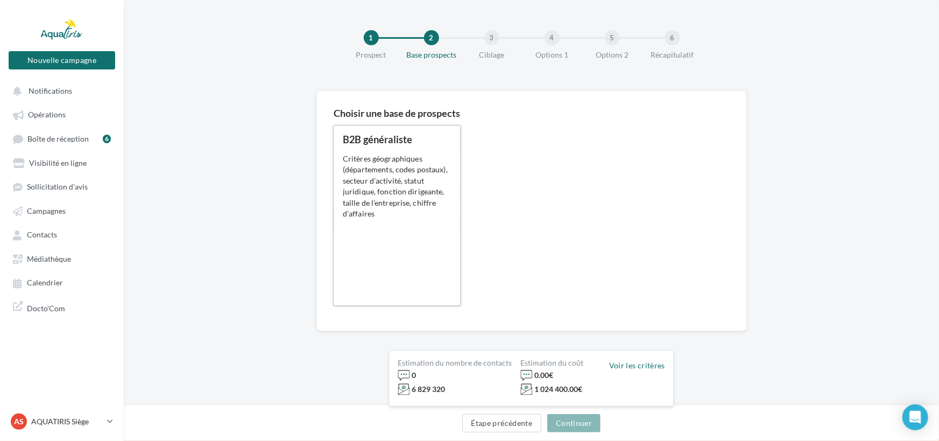
click at [413, 221] on div "B2B généraliste 0.12 € HT/prospect 0.07 € HT/prospect Critères géographiques (d…" at bounding box center [397, 216] width 109 height 162
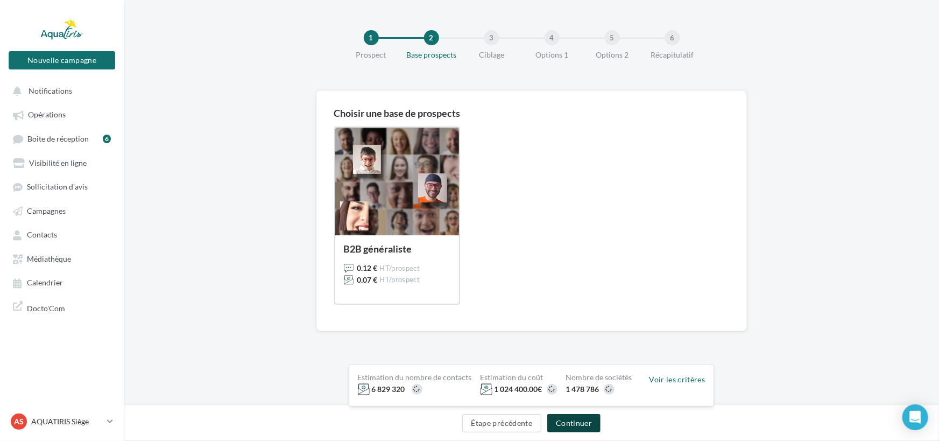
click at [597, 429] on button "Continuer" at bounding box center [573, 423] width 53 height 18
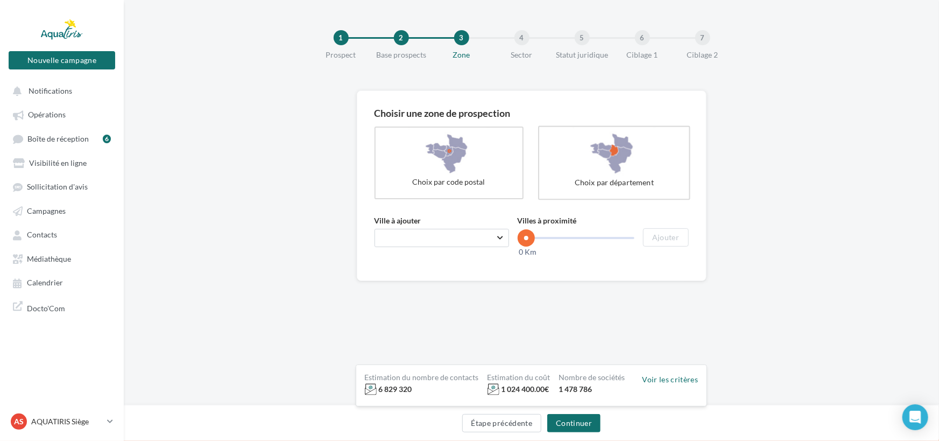
click at [618, 165] on label "Choix par département" at bounding box center [614, 163] width 152 height 74
click at [476, 236] on span "Numéro ou le début du nom d'un département ..." at bounding box center [461, 237] width 161 height 9
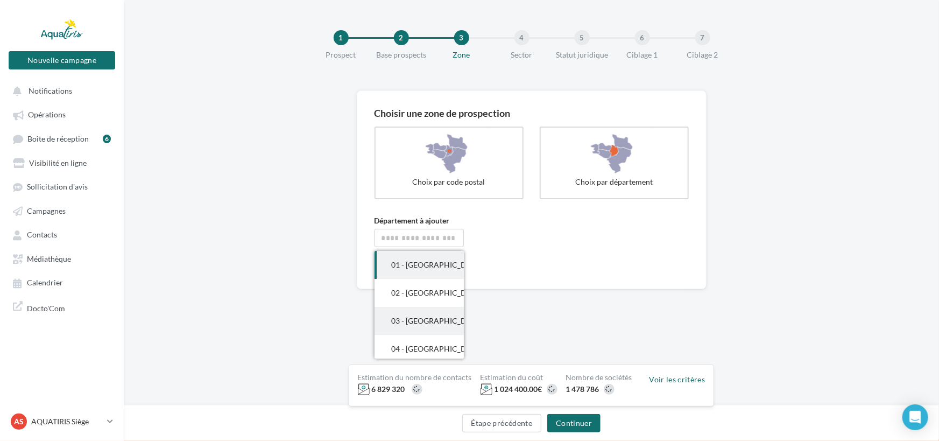
click at [430, 309] on span "03 - Allier" at bounding box center [418, 321] width 89 height 28
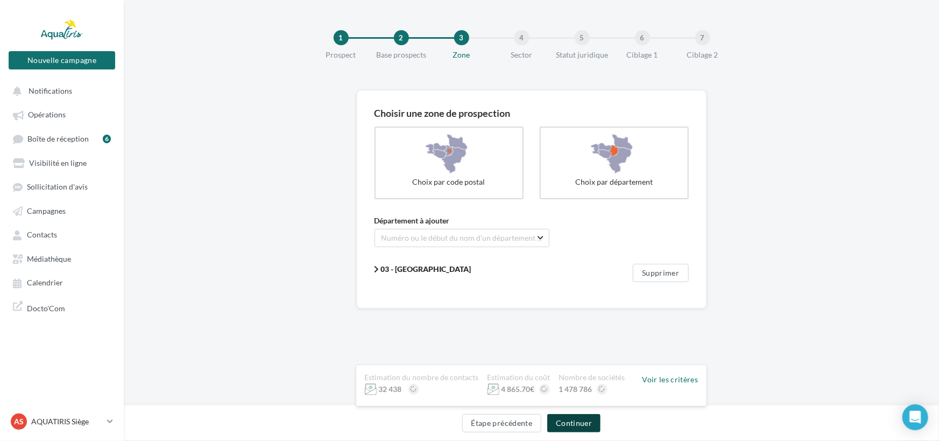
click at [575, 430] on button "Continuer" at bounding box center [573, 423] width 53 height 18
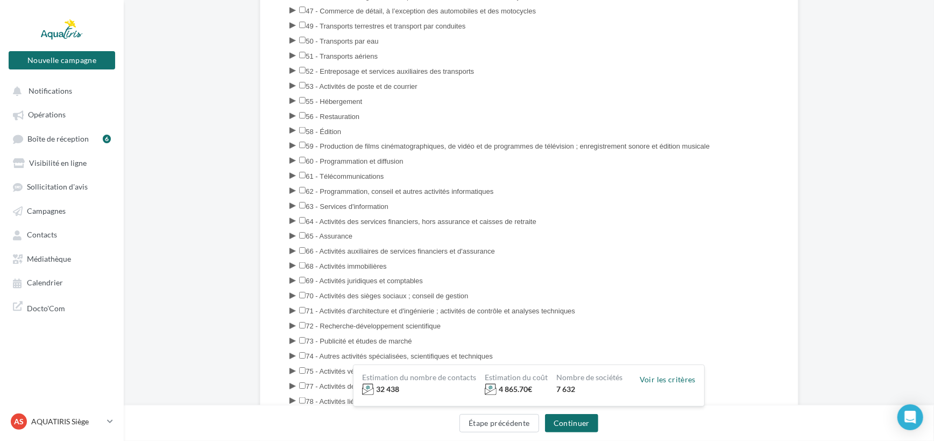
scroll to position [782, 0]
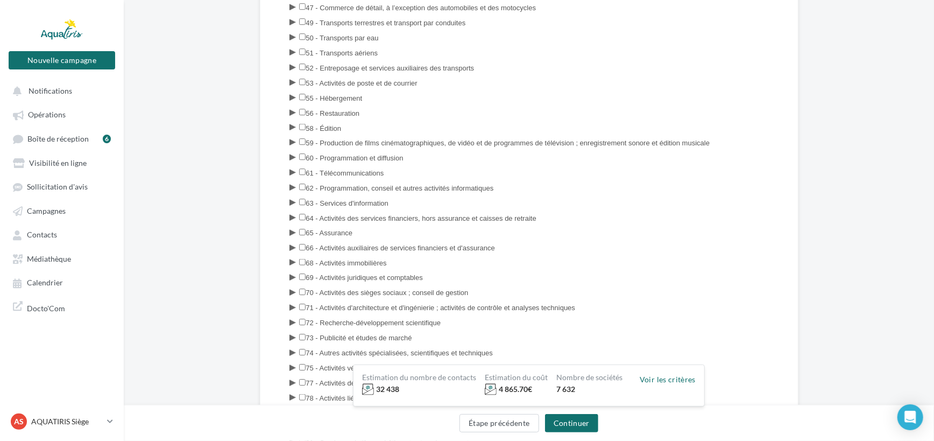
click at [290, 94] on icon at bounding box center [293, 98] width 11 height 9
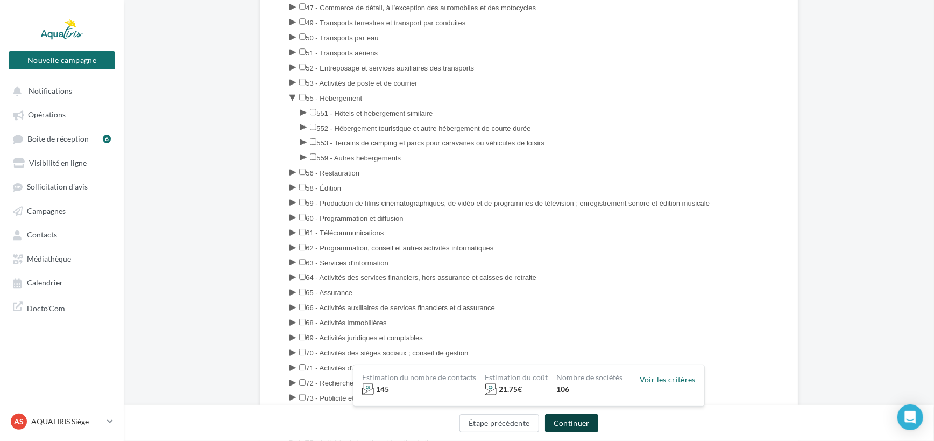
click at [586, 425] on button "Continuer" at bounding box center [571, 423] width 53 height 18
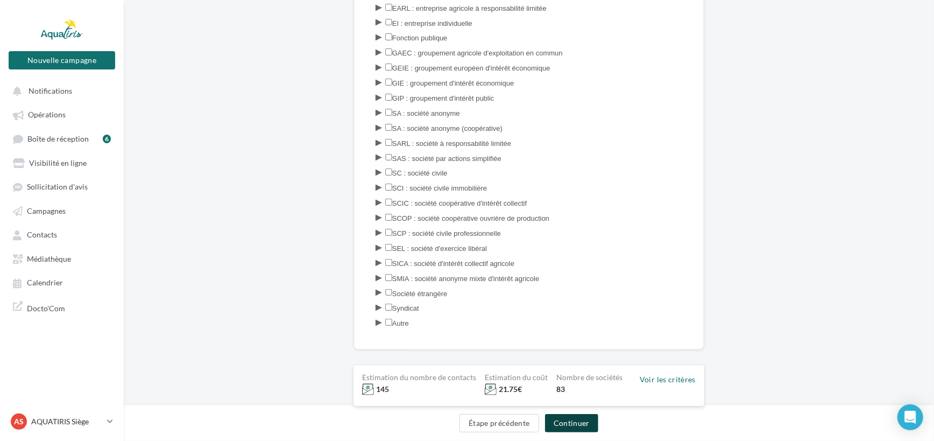
click at [586, 425] on button "Continuer" at bounding box center [571, 423] width 53 height 18
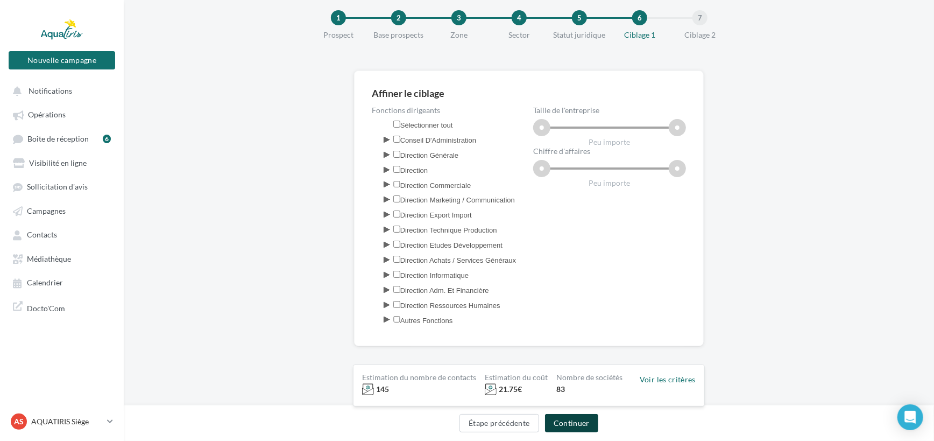
click at [586, 425] on button "Continuer" at bounding box center [571, 423] width 53 height 18
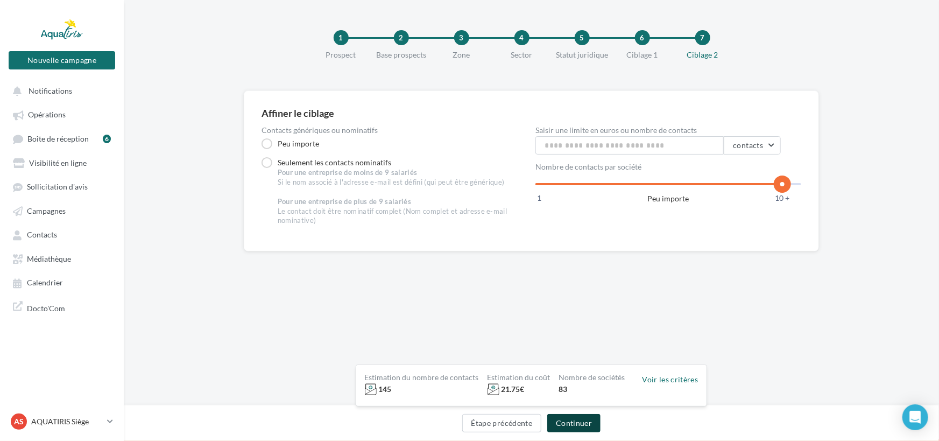
click at [586, 425] on button "Continuer" at bounding box center [573, 423] width 53 height 18
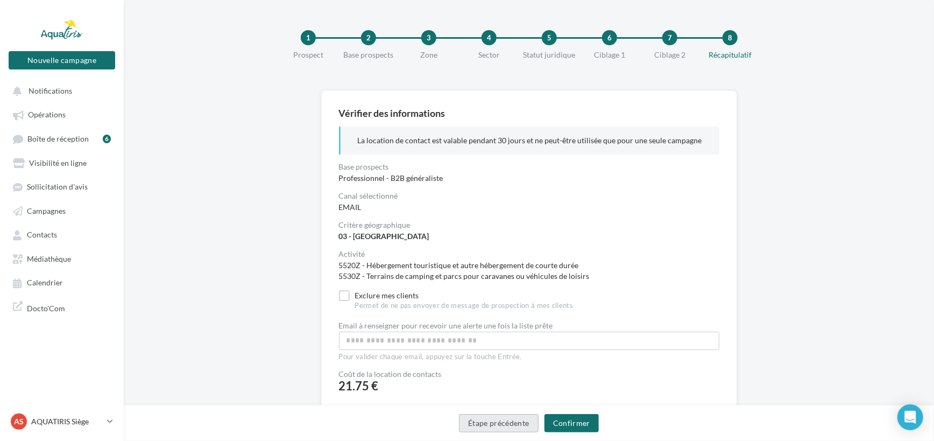
click at [500, 424] on button "Étape précédente" at bounding box center [499, 423] width 80 height 18
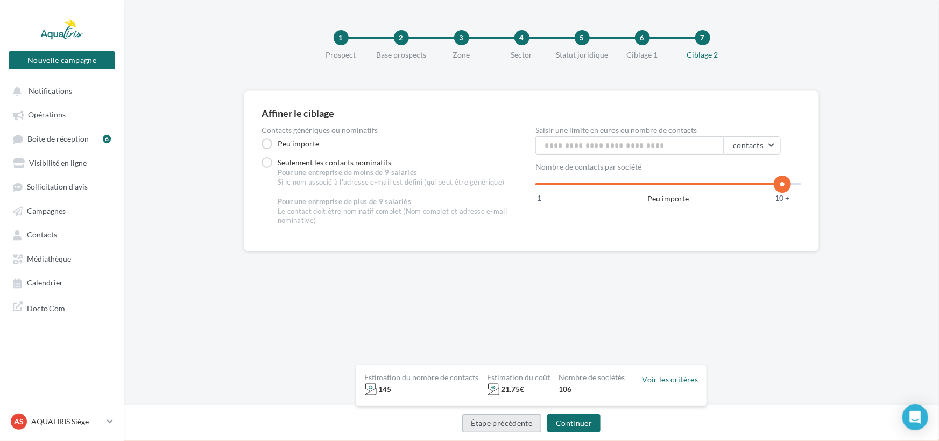
click at [500, 424] on button "Étape précédente" at bounding box center [502, 423] width 80 height 18
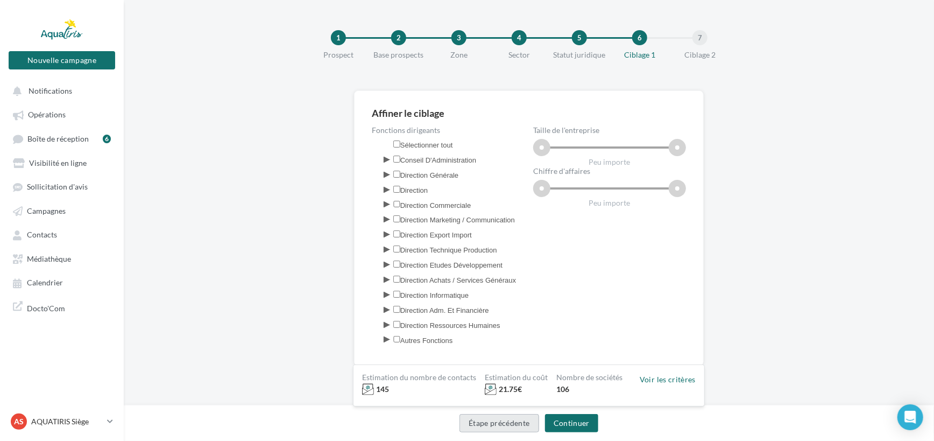
click at [500, 424] on button "Étape précédente" at bounding box center [499, 423] width 80 height 18
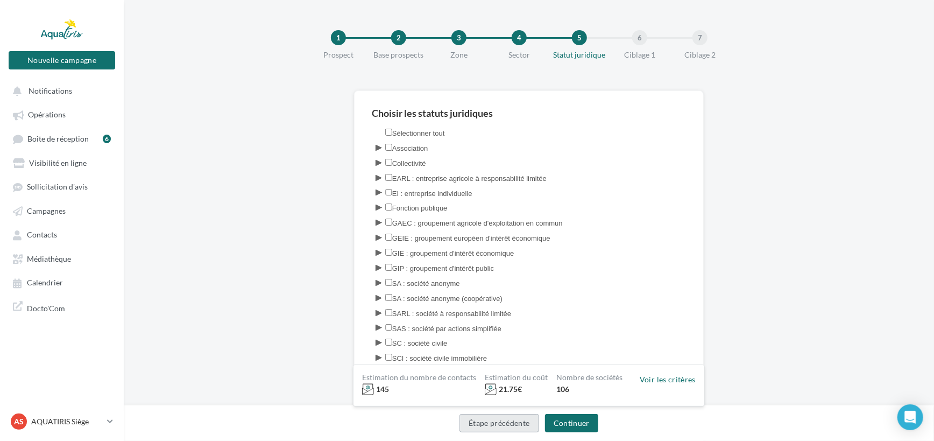
click at [500, 424] on button "Étape précédente" at bounding box center [499, 423] width 80 height 18
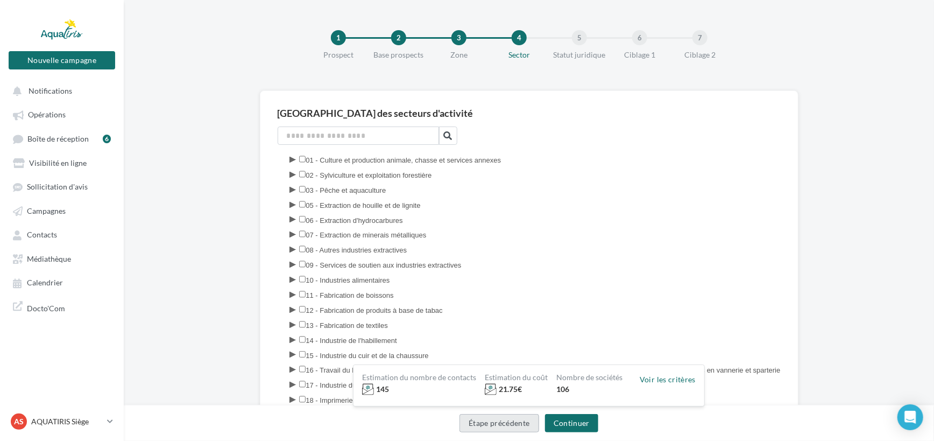
click at [500, 424] on button "Étape précédente" at bounding box center [499, 423] width 80 height 18
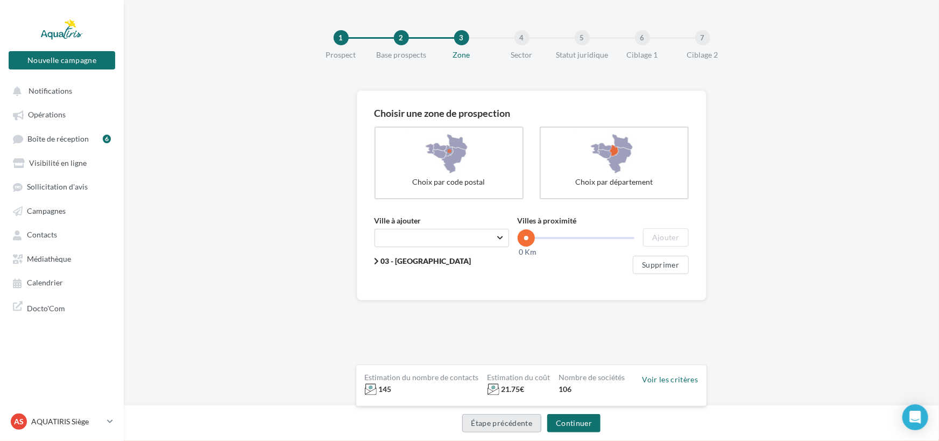
click at [500, 424] on button "Étape précédente" at bounding box center [502, 423] width 80 height 18
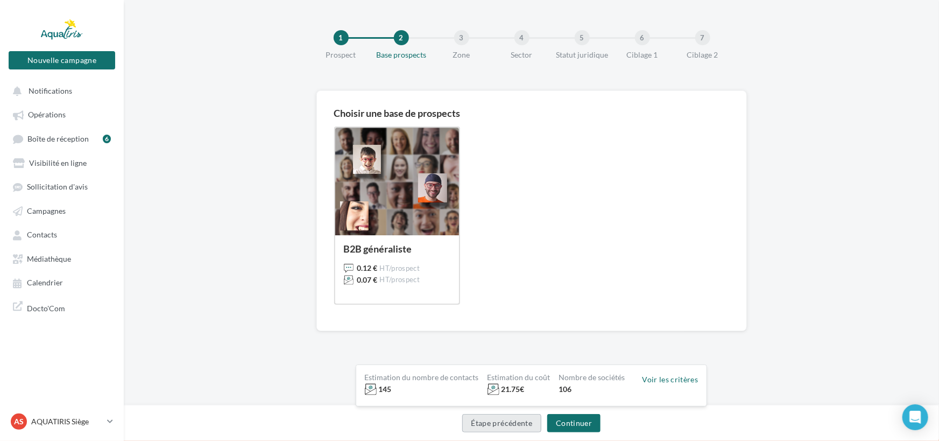
click at [500, 424] on button "Étape précédente" at bounding box center [502, 423] width 80 height 18
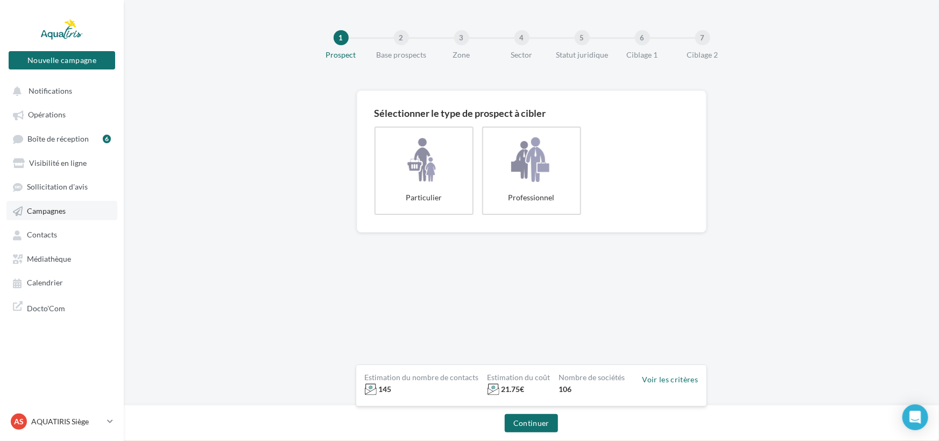
click at [44, 217] on link "Campagnes" at bounding box center [61, 210] width 111 height 19
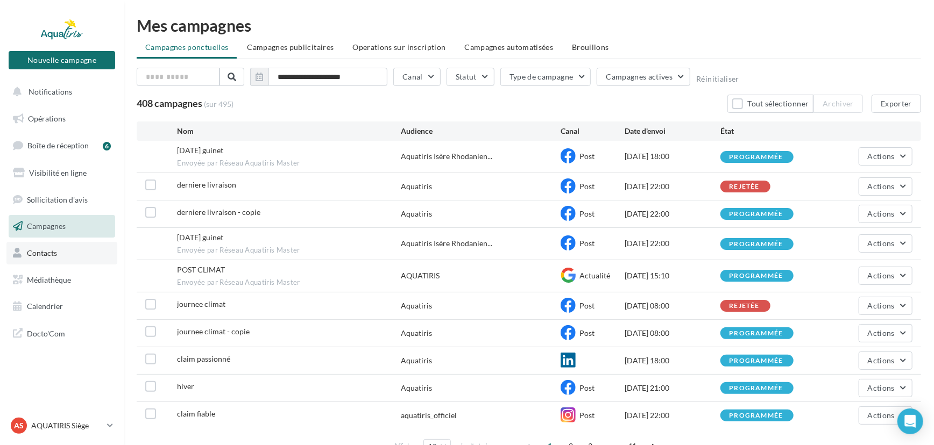
click at [42, 253] on span "Contacts" at bounding box center [42, 253] width 30 height 9
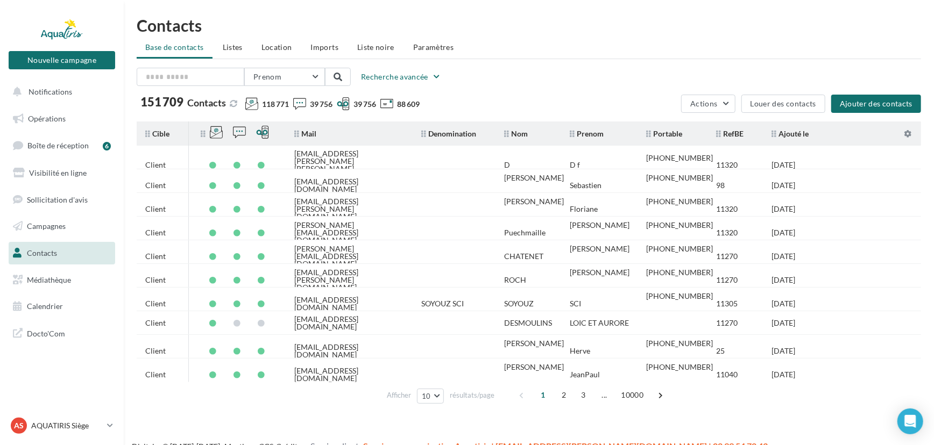
drag, startPoint x: 45, startPoint y: 394, endPoint x: 49, endPoint y: 414, distance: 21.0
click at [49, 413] on nav "Nouvelle campagne Nouvelle campagne Notifications Opérations Boîte de réception…" at bounding box center [62, 222] width 124 height 445
click at [51, 420] on div "AS AQUATIRIS Siège Steeve_Tessier" at bounding box center [57, 426] width 92 height 16
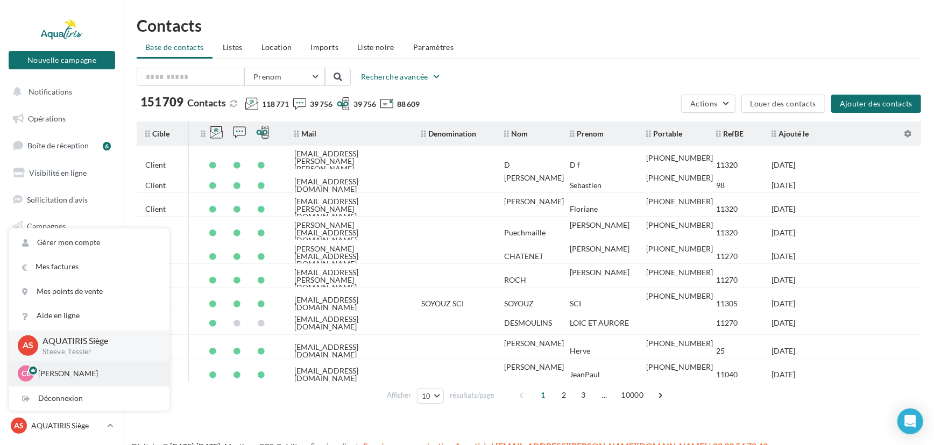
click at [64, 377] on p "[PERSON_NAME]" at bounding box center [97, 374] width 118 height 11
